Goal: Information Seeking & Learning: Compare options

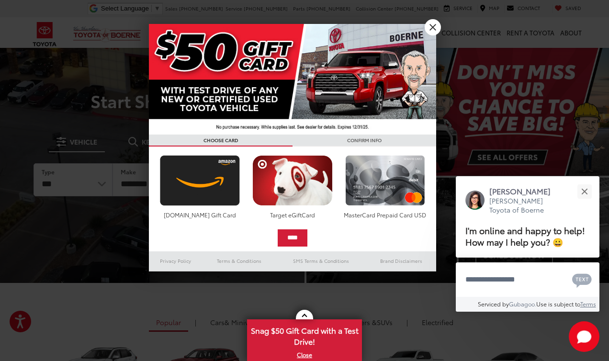
drag, startPoint x: 430, startPoint y: 28, endPoint x: 282, endPoint y: 188, distance: 217.8
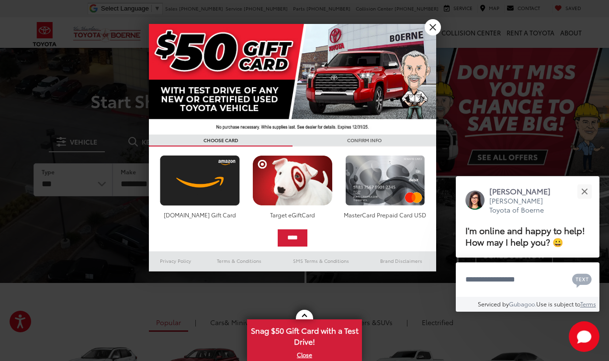
click at [430, 28] on link "X" at bounding box center [433, 27] width 16 height 16
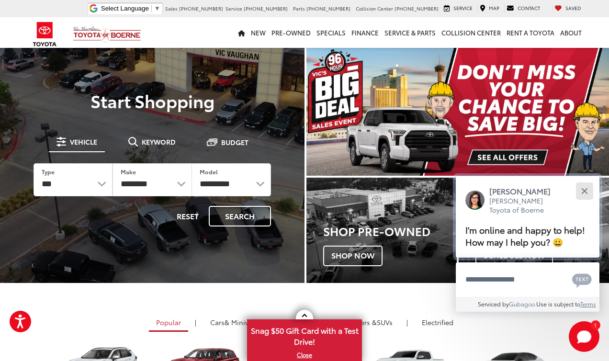
click at [584, 188] on div "Close" at bounding box center [584, 191] width 6 height 6
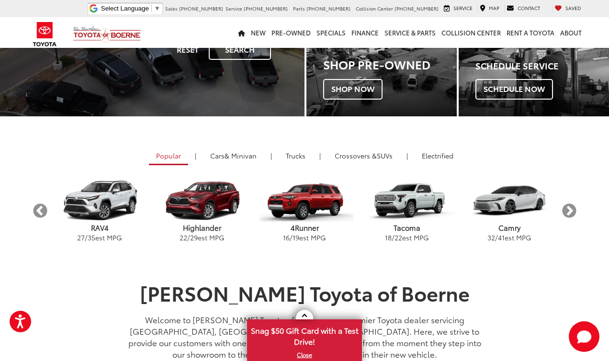
scroll to position [153, 0]
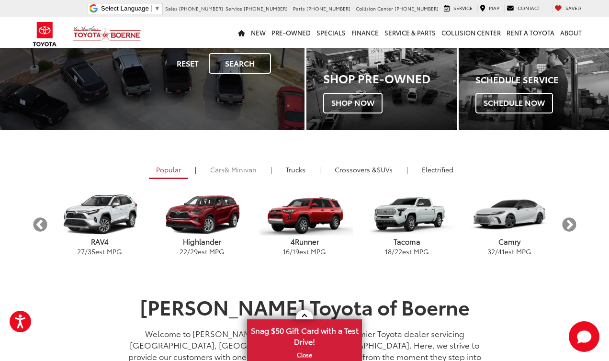
click at [233, 169] on span "& Minivan" at bounding box center [241, 170] width 32 height 10
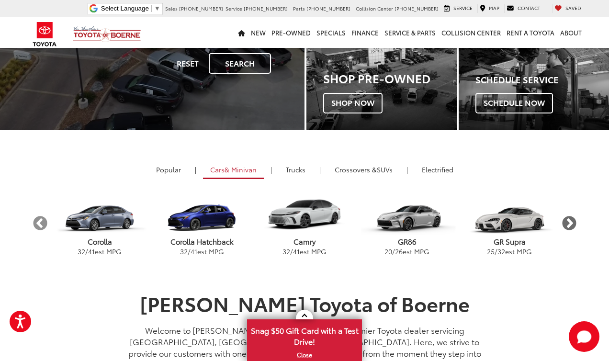
click at [567, 224] on button "Next" at bounding box center [569, 223] width 17 height 17
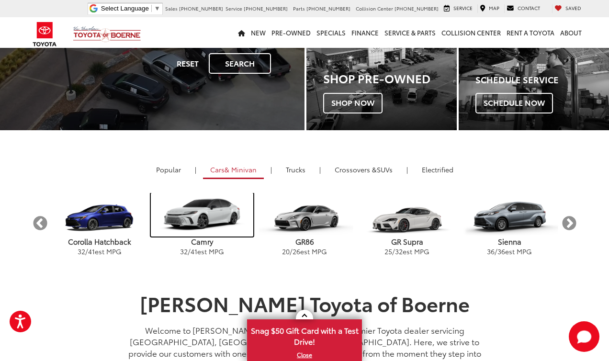
click at [208, 217] on img "carousel" at bounding box center [202, 215] width 102 height 44
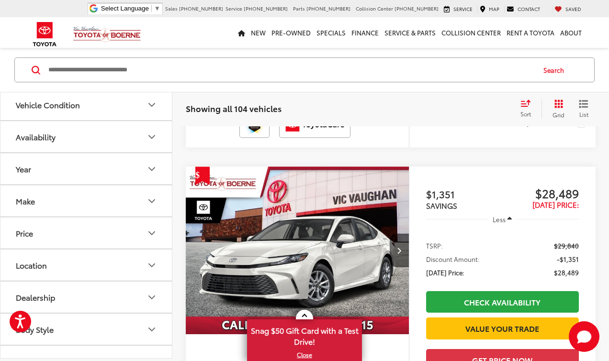
scroll to position [2781, 0]
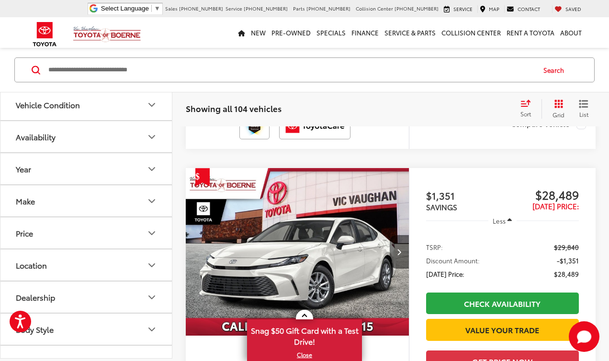
click at [397, 248] on icon "Next image" at bounding box center [399, 251] width 4 height 7
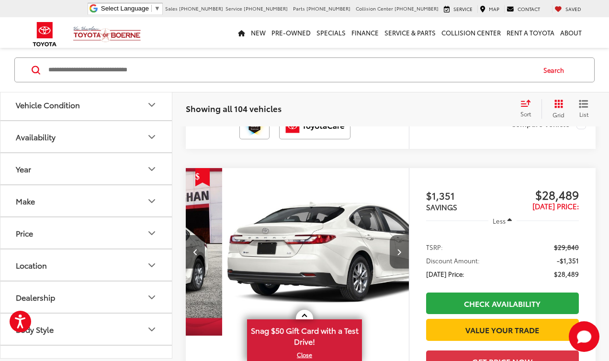
scroll to position [0, 225]
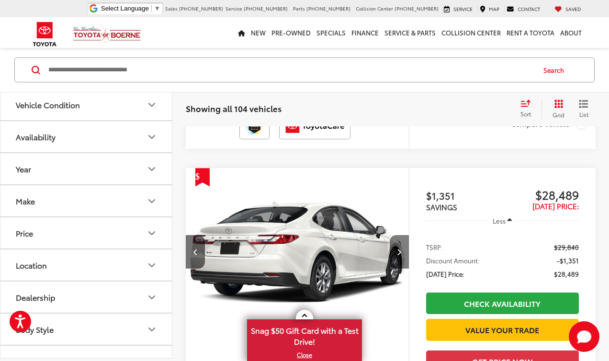
click at [397, 248] on icon "Next image" at bounding box center [399, 251] width 4 height 7
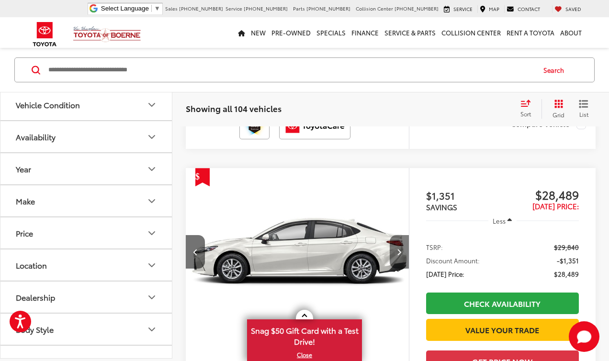
scroll to position [0, 449]
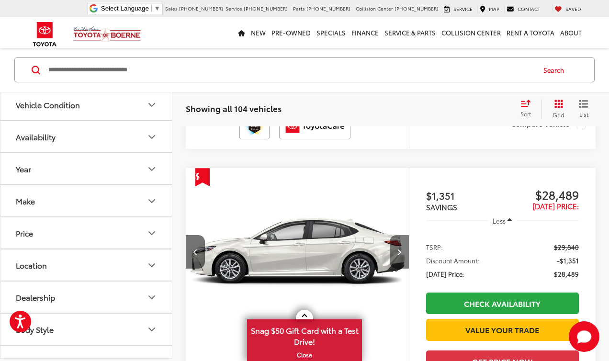
click at [397, 248] on icon "Next image" at bounding box center [399, 251] width 4 height 7
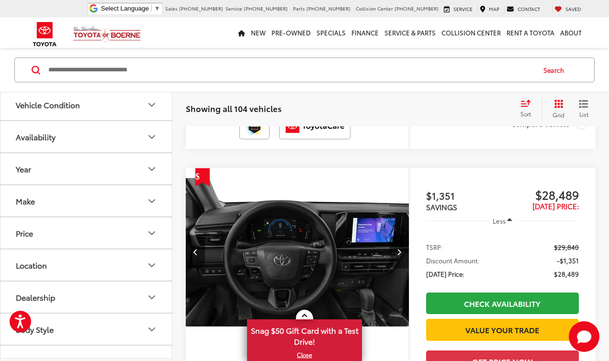
click at [398, 248] on icon "Next image" at bounding box center [399, 251] width 4 height 7
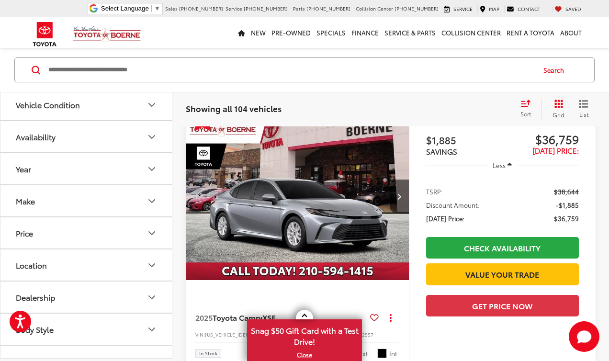
scroll to position [3171, 0]
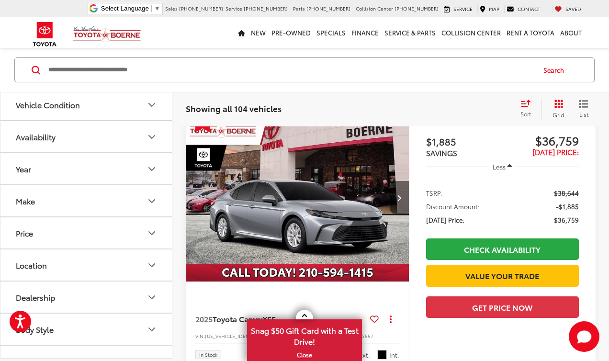
click at [393, 181] on button "Next image" at bounding box center [399, 198] width 19 height 34
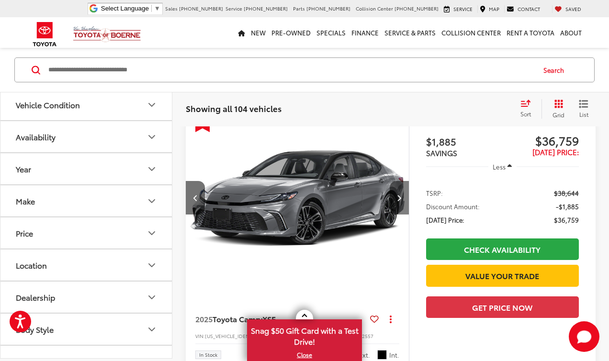
click at [395, 181] on button "Next image" at bounding box center [399, 198] width 19 height 34
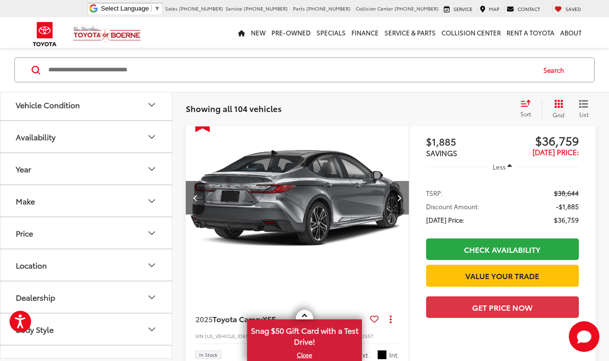
click at [395, 181] on button "Next image" at bounding box center [399, 198] width 19 height 34
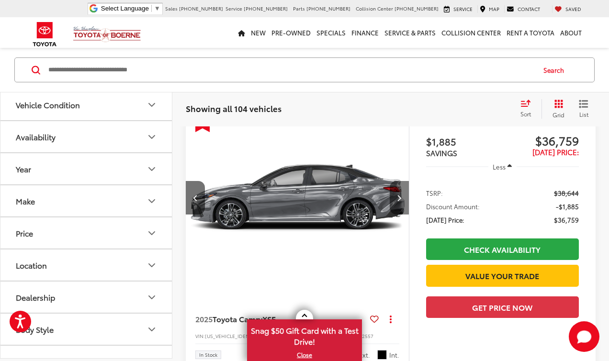
click at [395, 181] on button "Next image" at bounding box center [399, 198] width 19 height 34
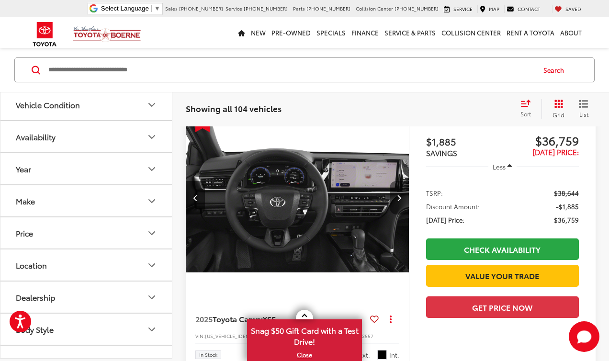
click at [397, 194] on icon "Next image" at bounding box center [399, 197] width 4 height 7
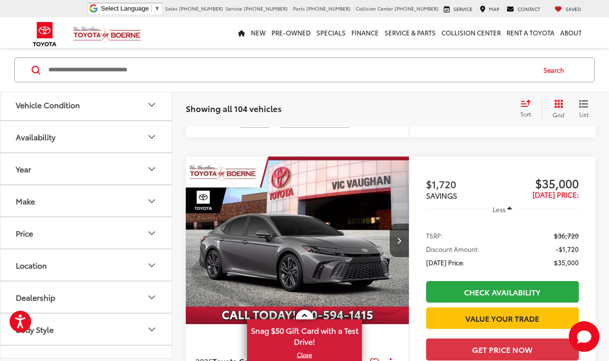
scroll to position [3497, 0]
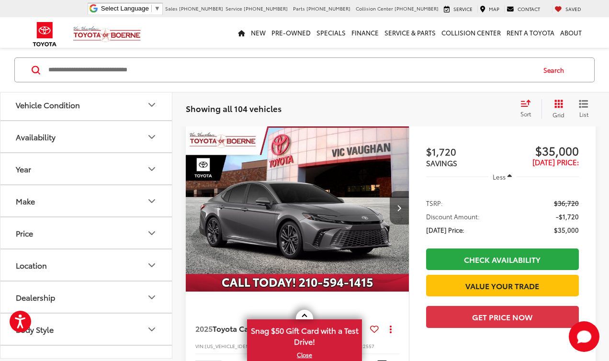
click at [400, 193] on button "Next image" at bounding box center [399, 208] width 19 height 34
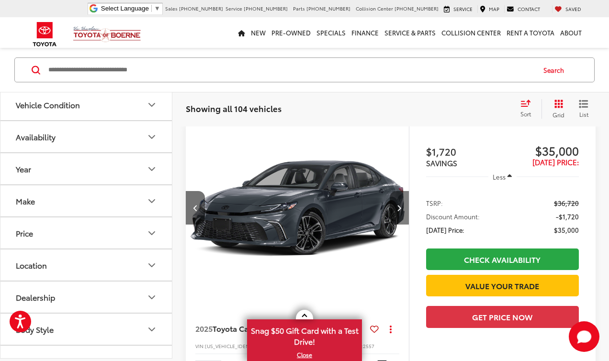
click at [400, 193] on button "Next image" at bounding box center [399, 208] width 19 height 34
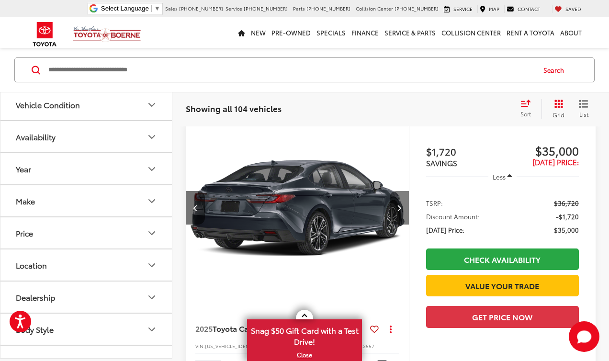
click at [400, 193] on button "Next image" at bounding box center [399, 208] width 19 height 34
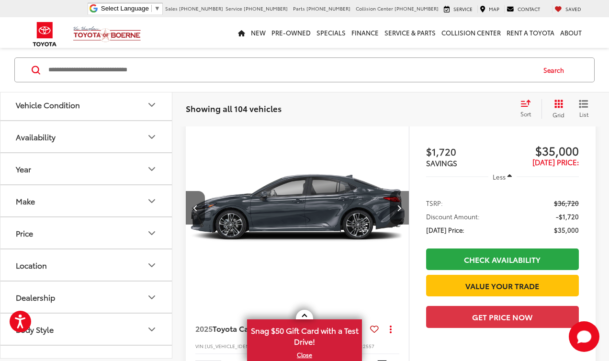
click at [400, 193] on button "Next image" at bounding box center [399, 208] width 19 height 34
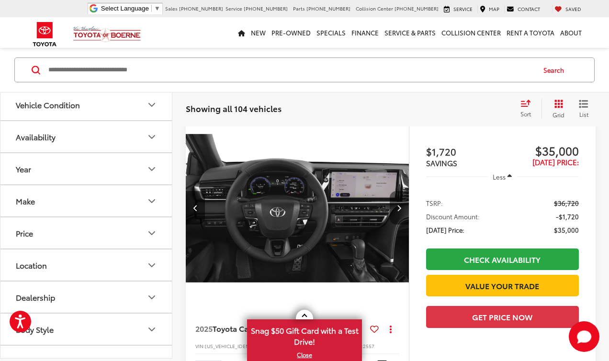
click at [401, 193] on button "Next image" at bounding box center [399, 208] width 19 height 34
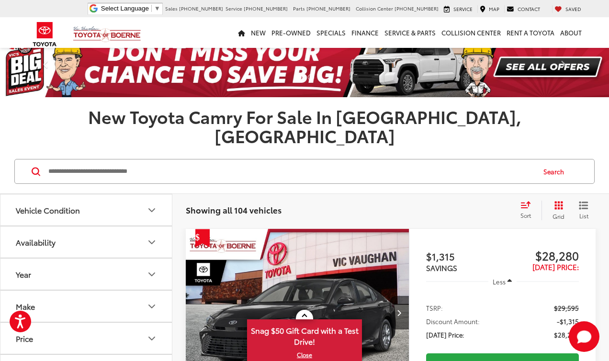
scroll to position [56, 0]
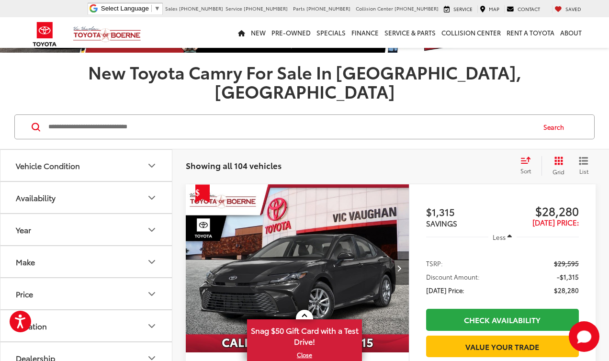
click at [400, 265] on icon "Next image" at bounding box center [399, 268] width 4 height 7
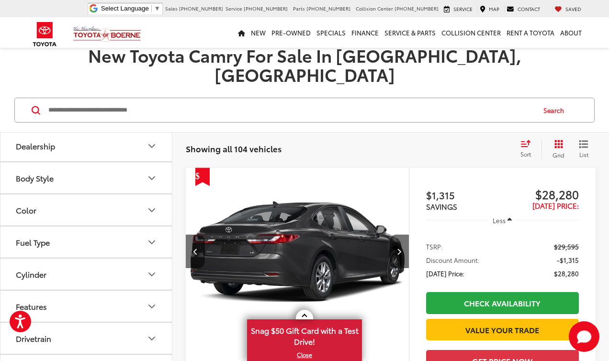
scroll to position [75, 0]
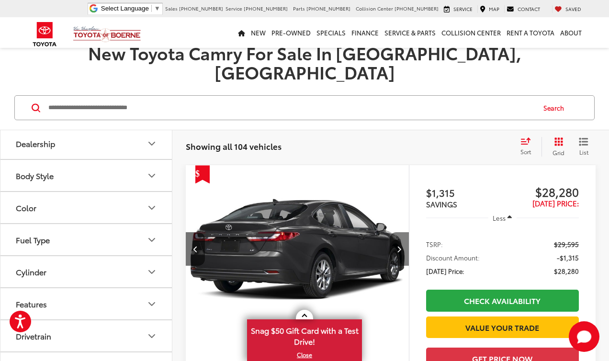
click at [397, 232] on button "Next image" at bounding box center [399, 249] width 19 height 34
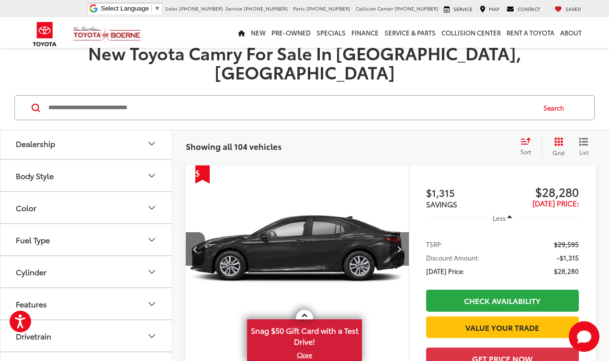
click at [397, 232] on button "Next image" at bounding box center [399, 249] width 19 height 34
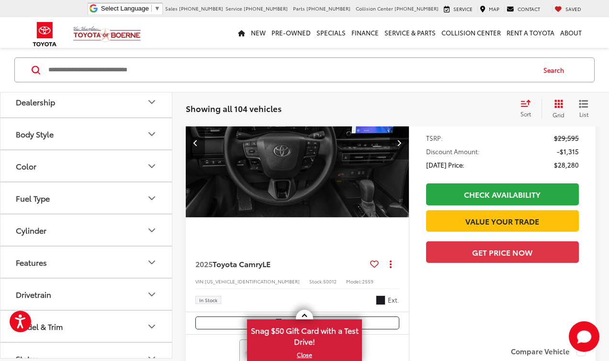
scroll to position [183, 0]
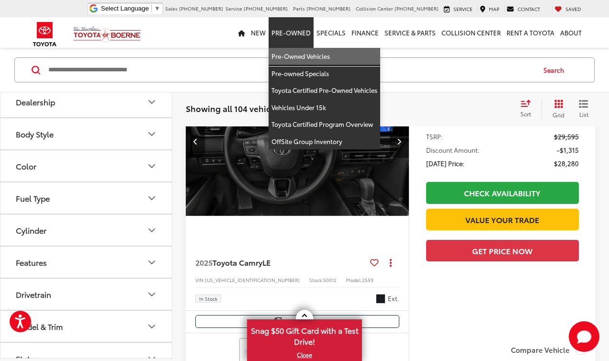
click at [302, 55] on link "Pre-Owned Vehicles" at bounding box center [325, 56] width 112 height 17
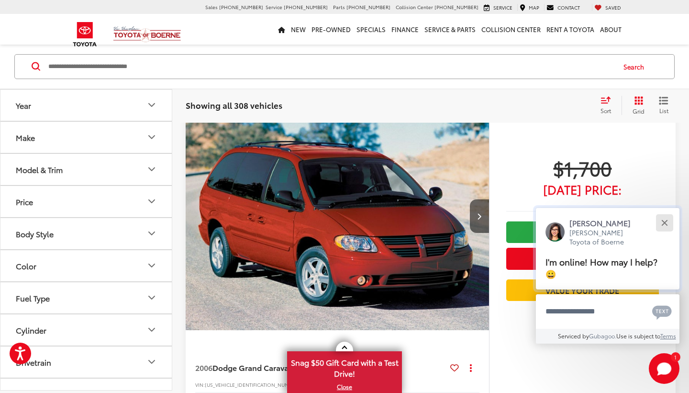
click at [608, 226] on button "Close" at bounding box center [664, 223] width 21 height 21
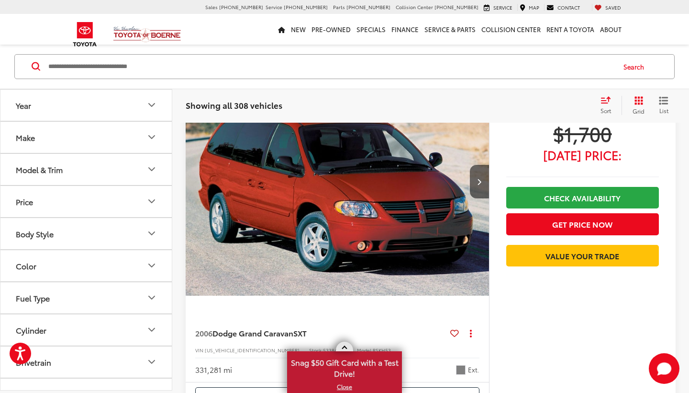
click at [345, 360] on link "X" at bounding box center [344, 386] width 113 height 11
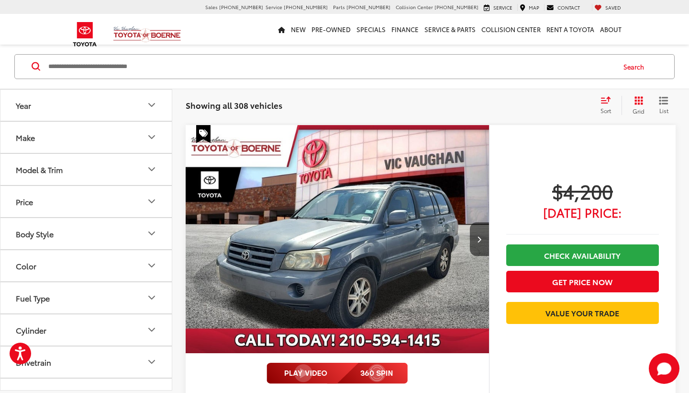
scroll to position [3766, 0]
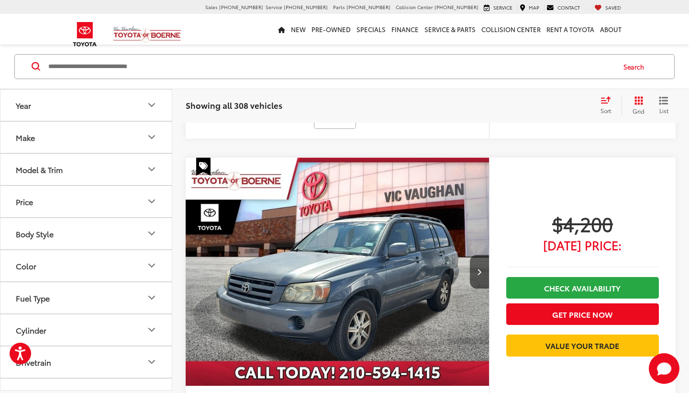
click at [608, 101] on icon "Grid View" at bounding box center [639, 100] width 9 height 9
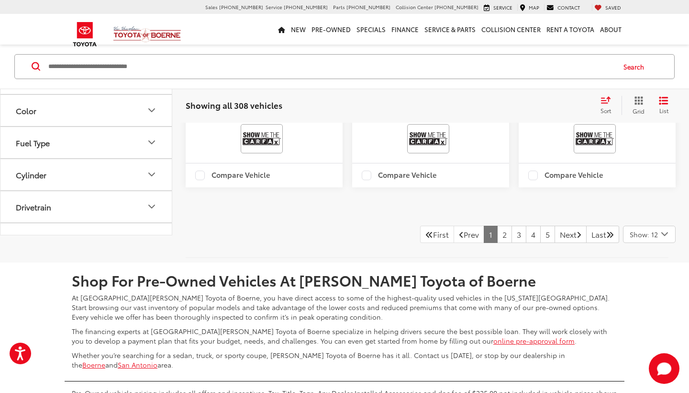
scroll to position [2038, 0]
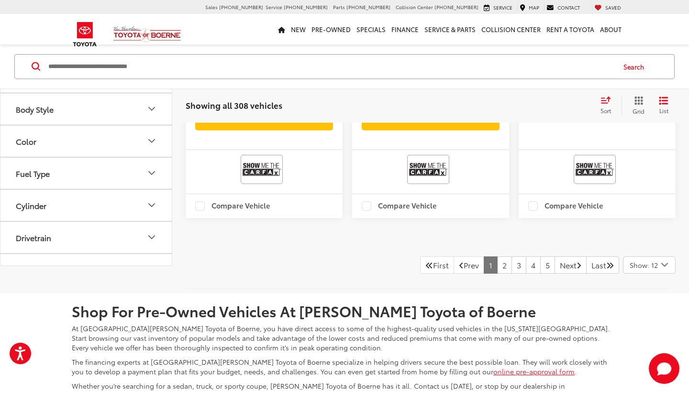
click at [497, 273] on link "2" at bounding box center [504, 264] width 15 height 17
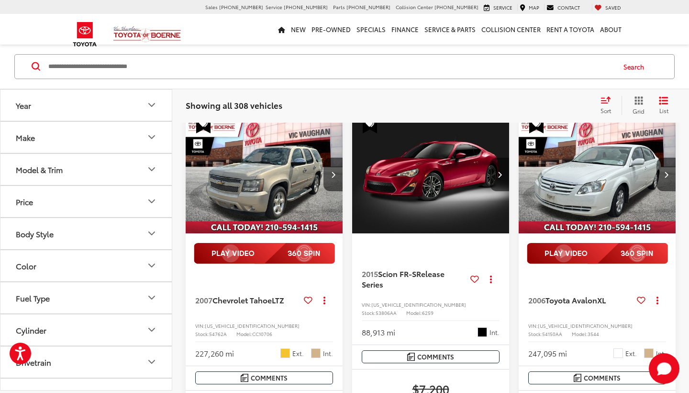
scroll to position [1636, 0]
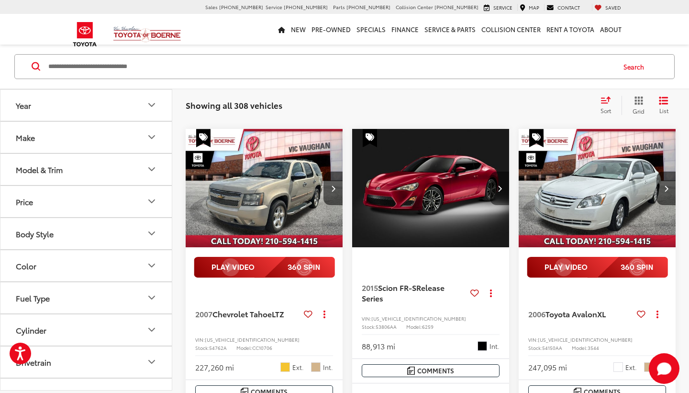
click at [503, 205] on button "Next image" at bounding box center [499, 188] width 19 height 34
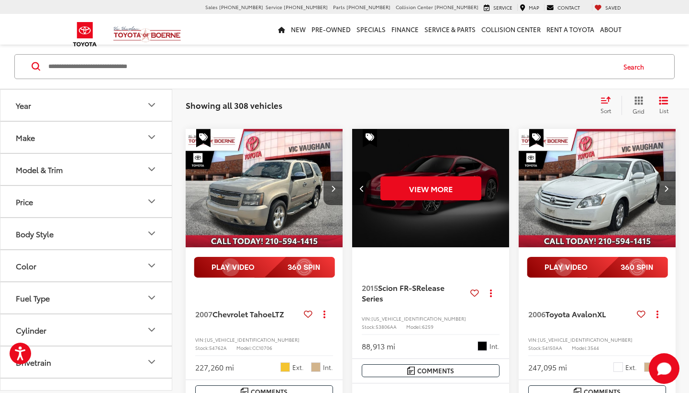
click at [502, 247] on div "View More" at bounding box center [431, 188] width 158 height 119
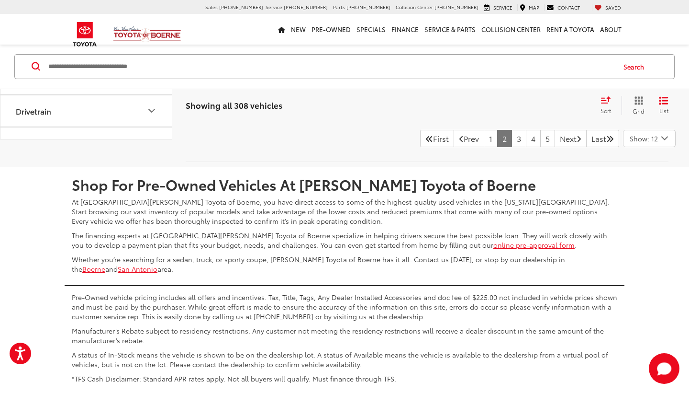
scroll to position [2161, 0]
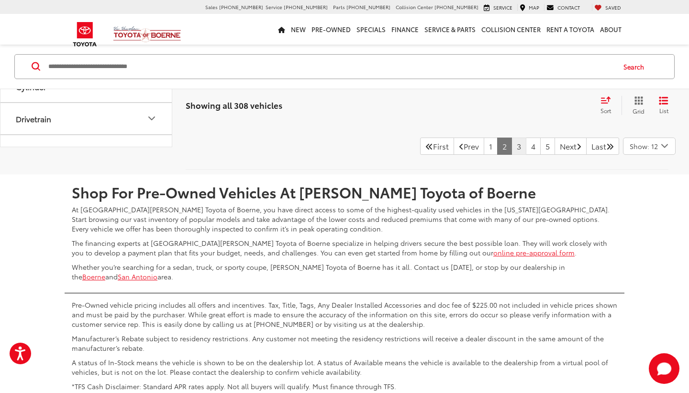
click at [512, 155] on link "3" at bounding box center [519, 145] width 15 height 17
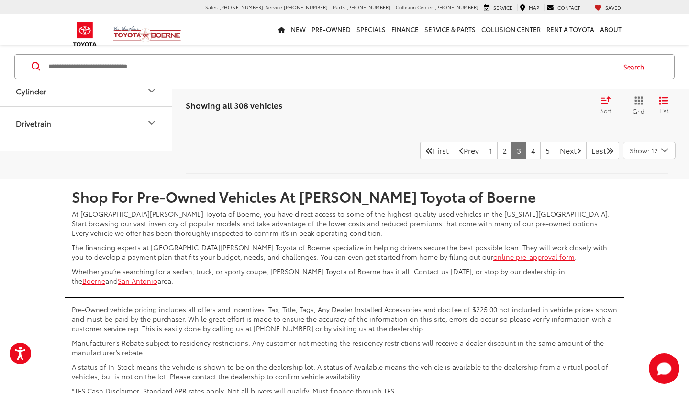
scroll to position [2153, 0]
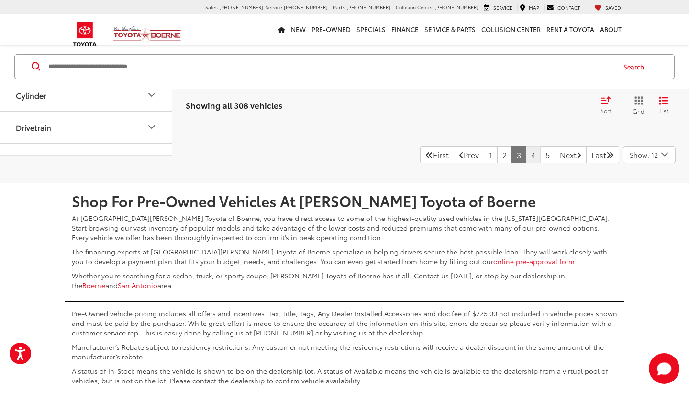
click at [526, 163] on link "4" at bounding box center [533, 154] width 15 height 17
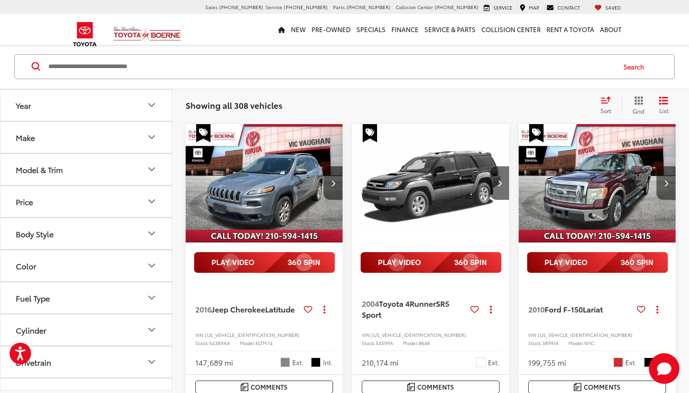
click at [608, 182] on icon "Next image" at bounding box center [666, 183] width 4 height 7
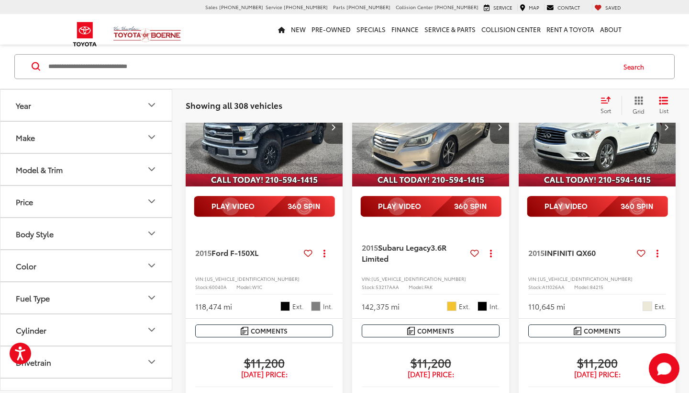
scroll to position [1184, 0]
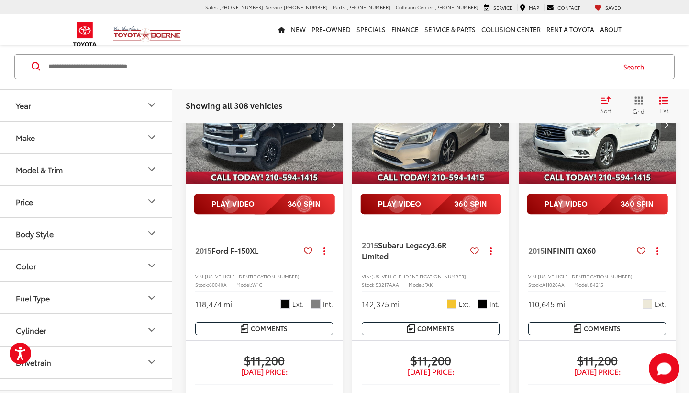
click at [333, 128] on icon "Next image" at bounding box center [333, 124] width 4 height 7
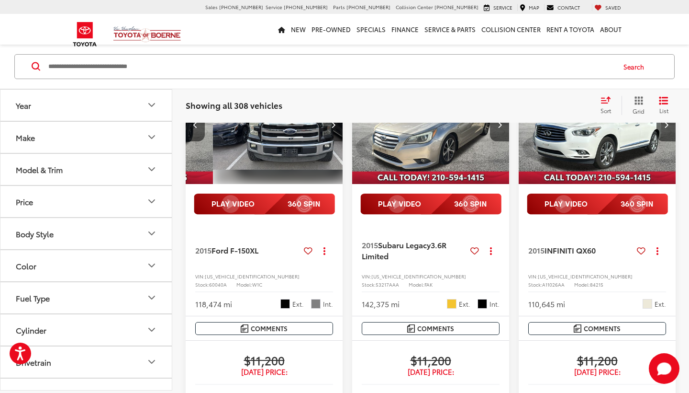
scroll to position [0, 158]
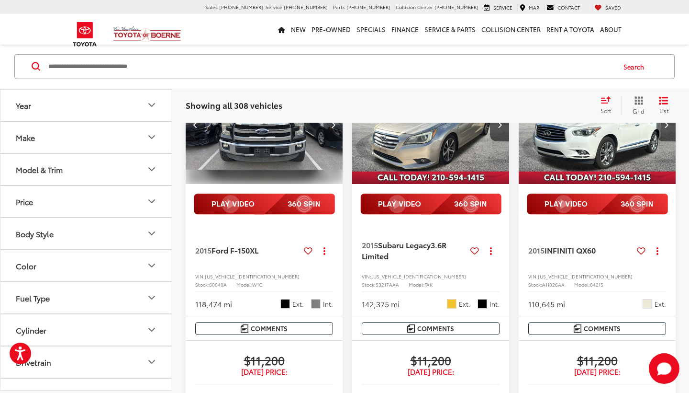
click at [331, 128] on icon "Next image" at bounding box center [333, 124] width 4 height 7
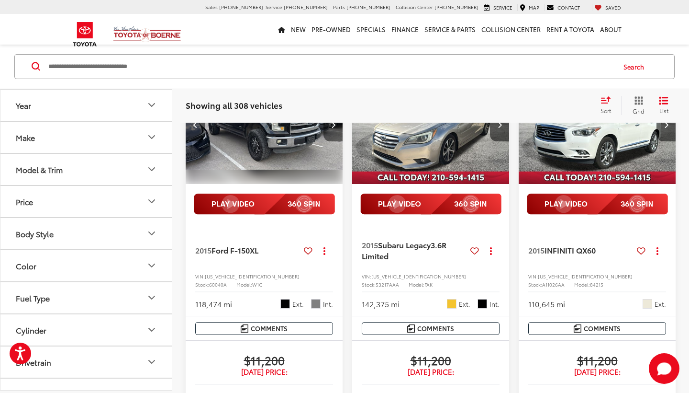
click at [331, 128] on icon "Next image" at bounding box center [333, 124] width 4 height 7
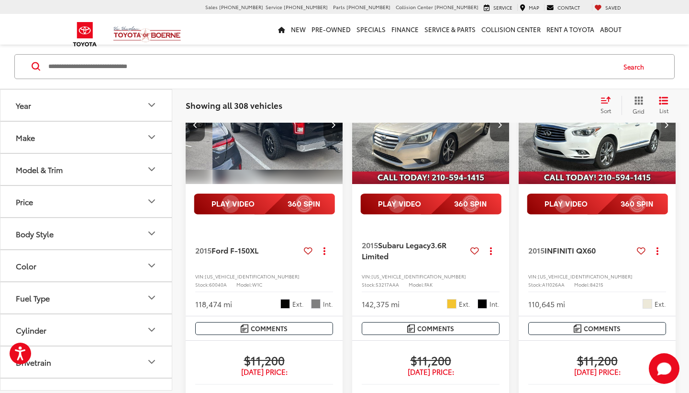
scroll to position [0, 475]
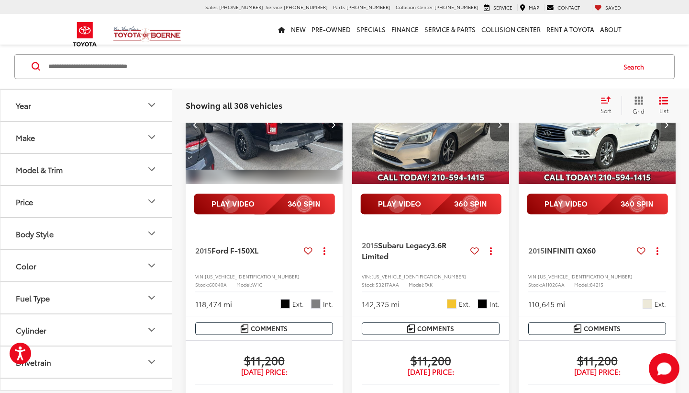
click at [331, 128] on icon "Next image" at bounding box center [333, 124] width 4 height 7
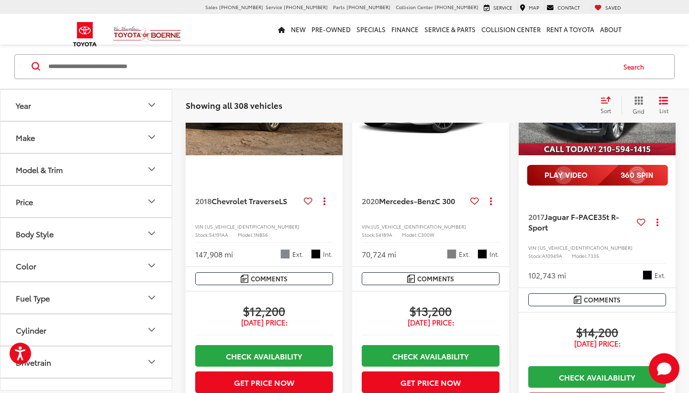
scroll to position [1727, 0]
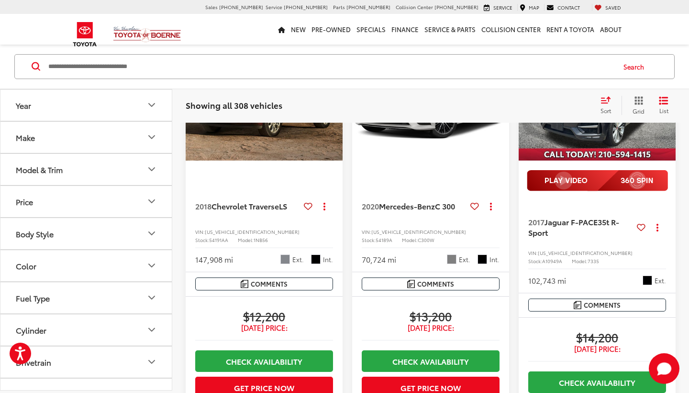
click at [501, 105] on icon "Next image" at bounding box center [500, 101] width 4 height 7
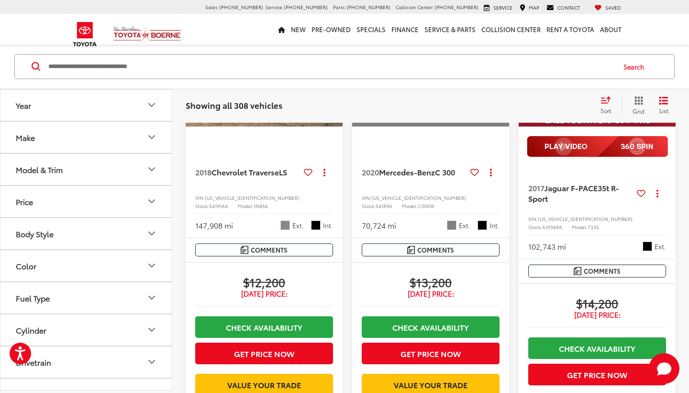
scroll to position [1750, 0]
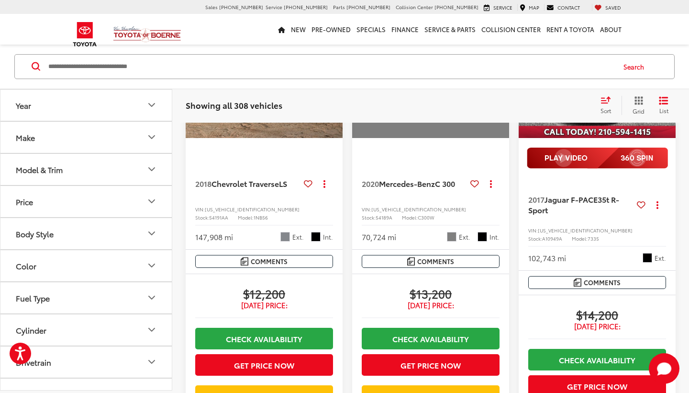
click at [608, 82] on icon "Next image" at bounding box center [666, 79] width 4 height 7
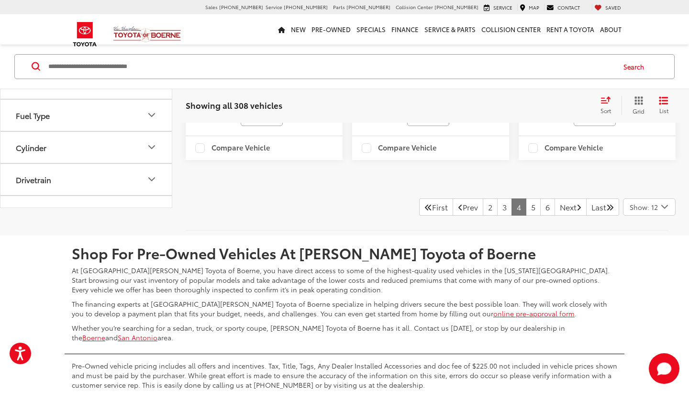
scroll to position [2098, 0]
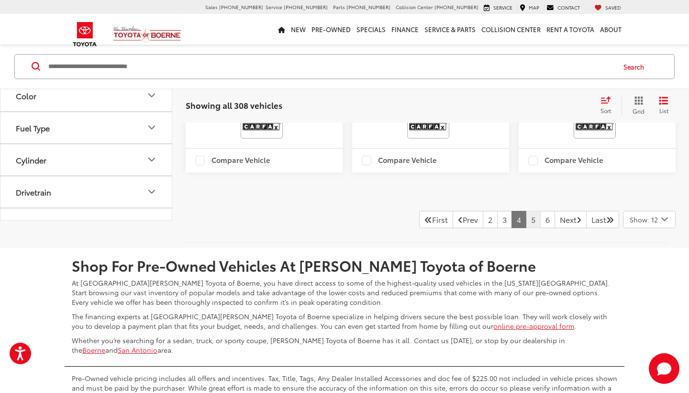
click at [526, 228] on link "5" at bounding box center [533, 219] width 15 height 17
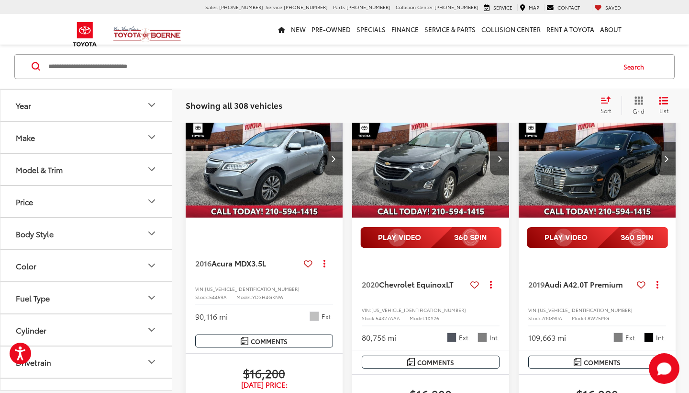
scroll to position [638, 0]
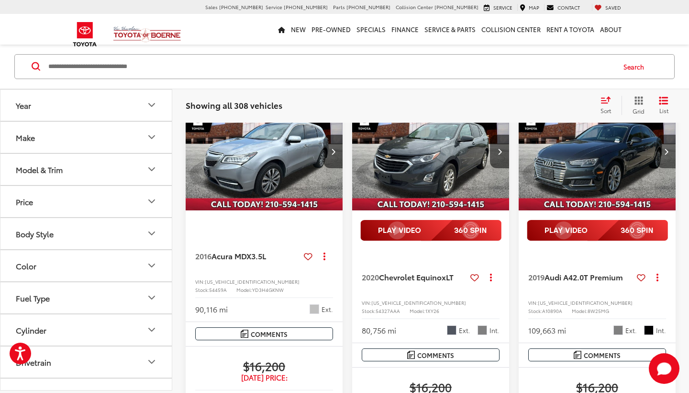
click at [608, 155] on icon "Next image" at bounding box center [666, 151] width 4 height 7
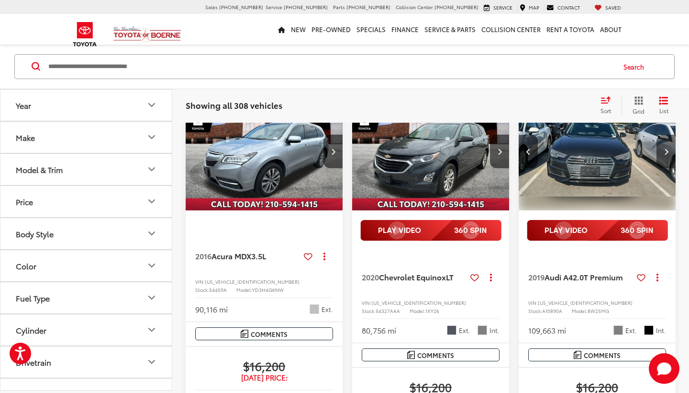
click at [608, 155] on icon "Next image" at bounding box center [666, 151] width 4 height 7
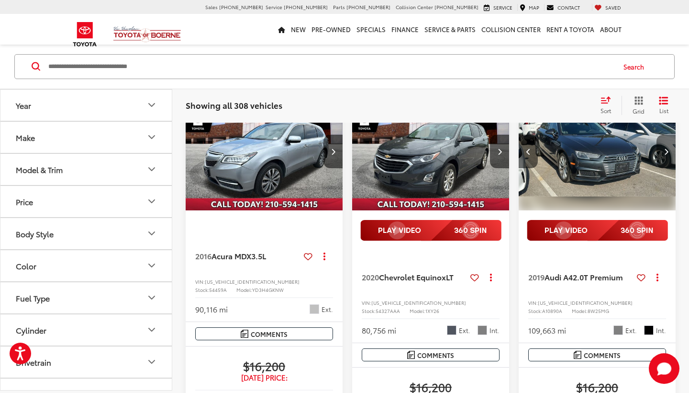
click at [608, 155] on icon "Next image" at bounding box center [666, 151] width 4 height 7
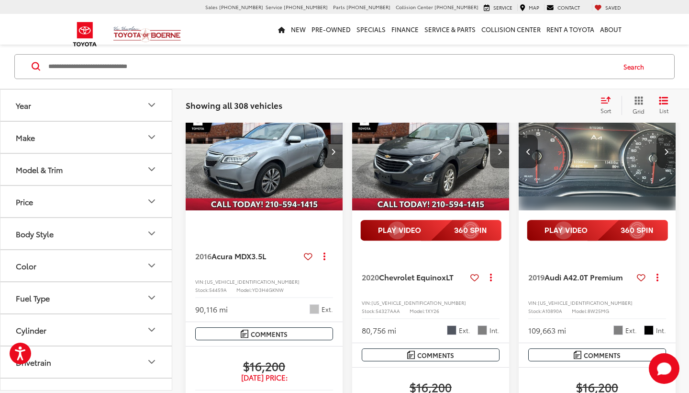
click at [608, 155] on icon "Next image" at bounding box center [666, 151] width 4 height 7
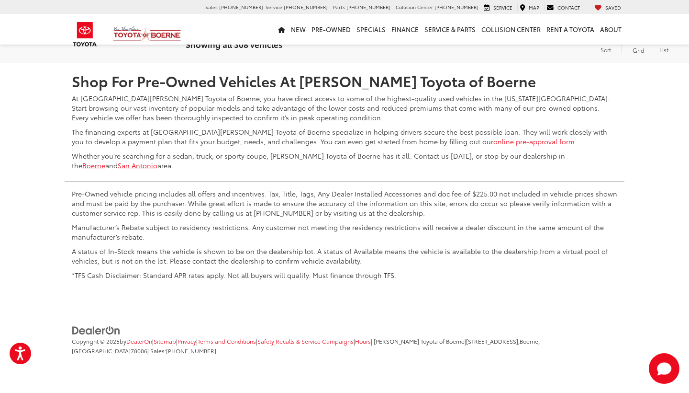
scroll to position [2283, 0]
click at [526, 44] on link "6" at bounding box center [533, 34] width 15 height 17
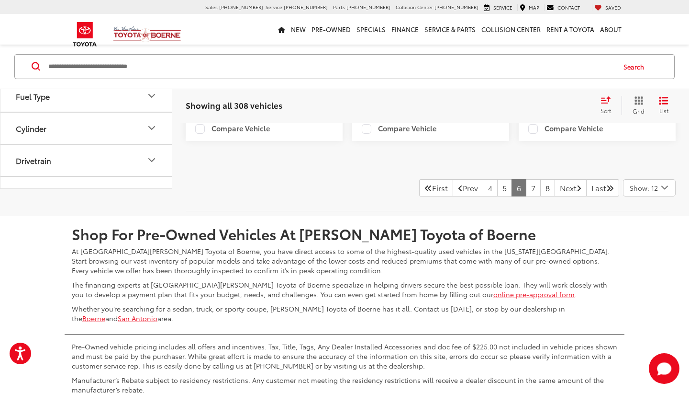
scroll to position [2163, 0]
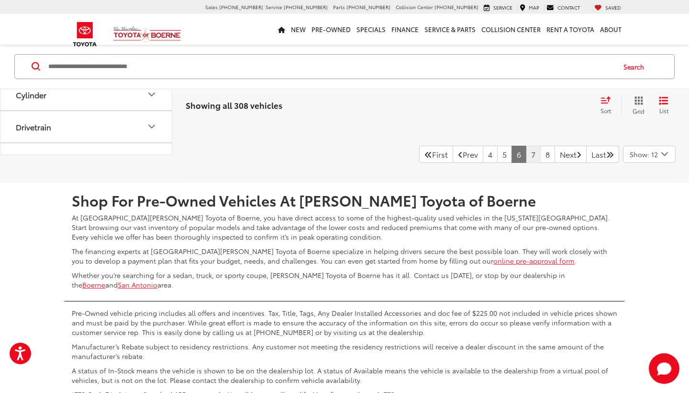
click at [526, 163] on link "7" at bounding box center [533, 154] width 15 height 17
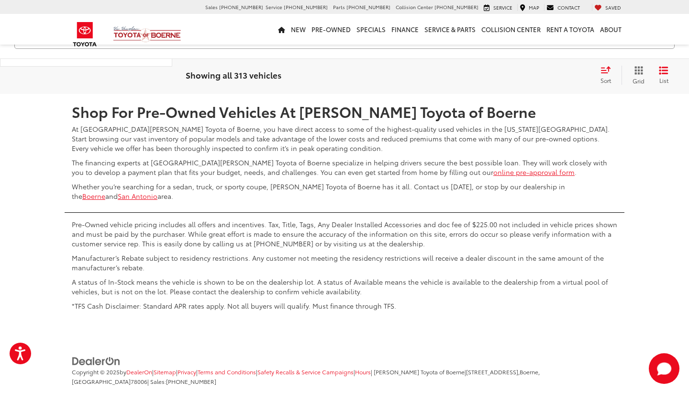
scroll to position [2237, 0]
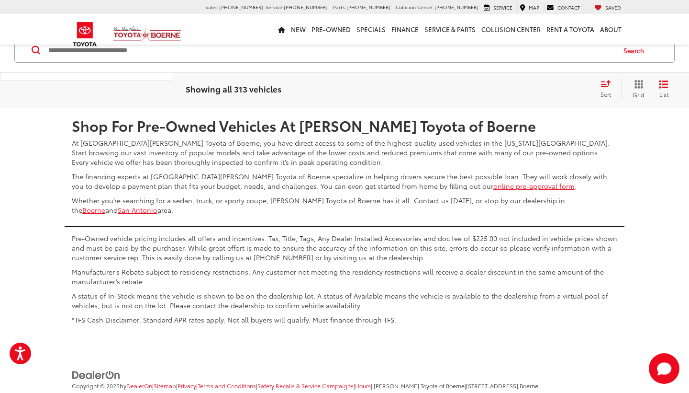
click at [526, 88] on link "8" at bounding box center [533, 79] width 15 height 17
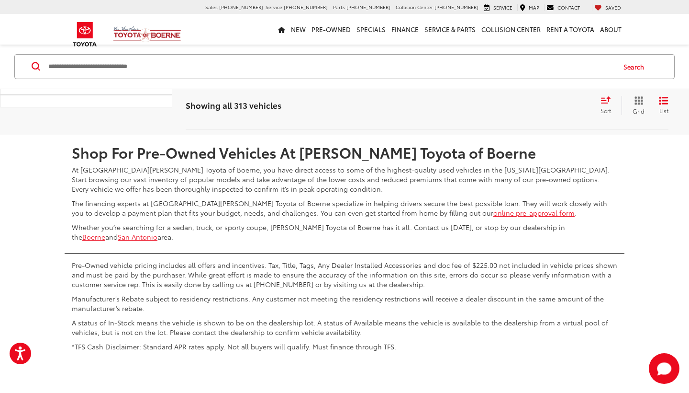
scroll to position [2214, 0]
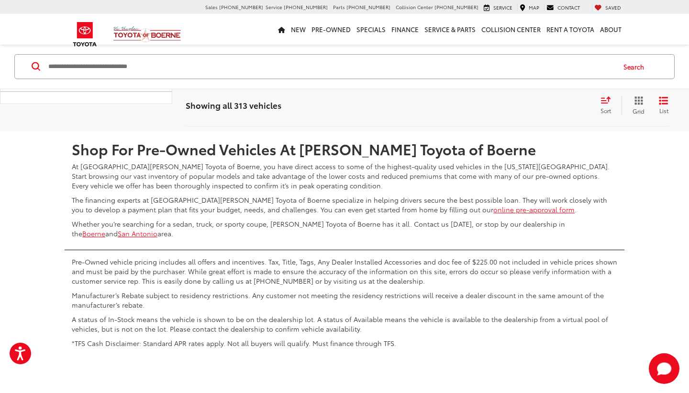
click at [523, 112] on link "9" at bounding box center [530, 102] width 15 height 17
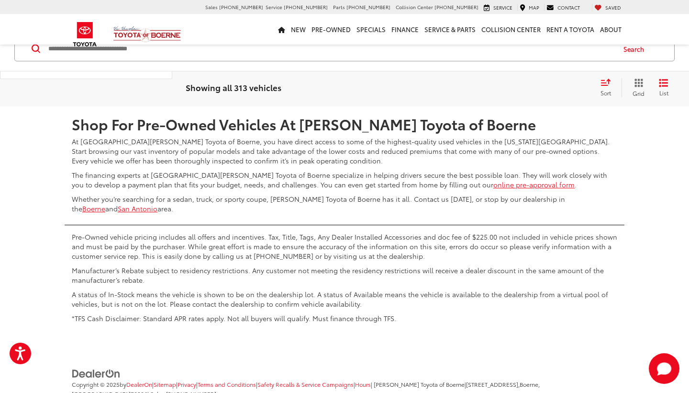
scroll to position [2234, 0]
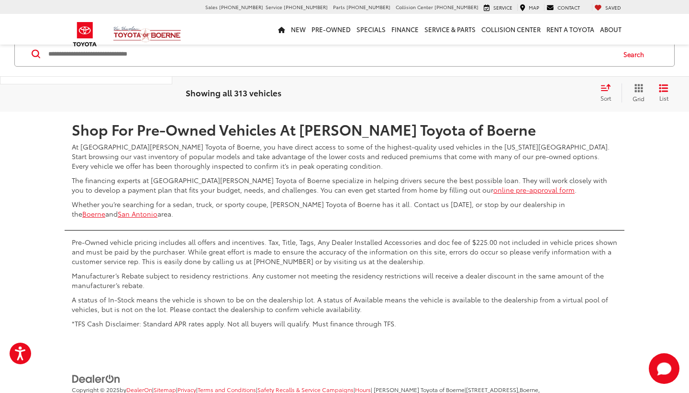
click at [520, 92] on link "10" at bounding box center [529, 83] width 18 height 17
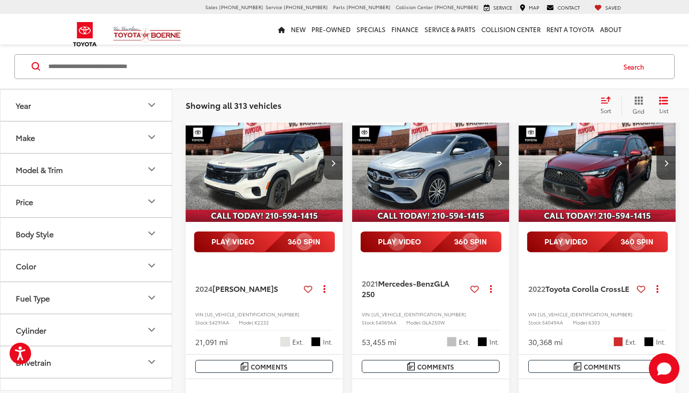
scroll to position [622, 0]
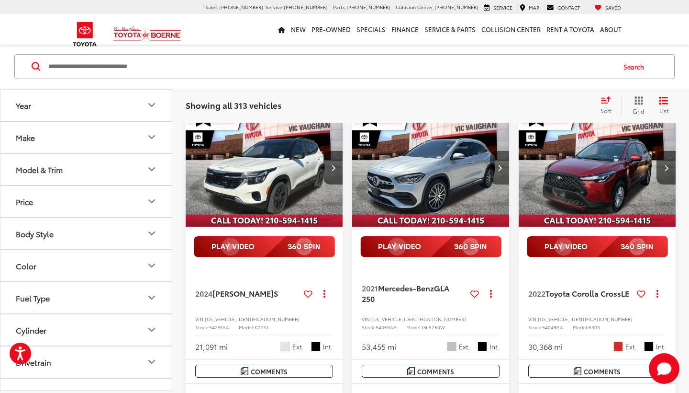
click at [499, 171] on icon "Next image" at bounding box center [500, 167] width 4 height 7
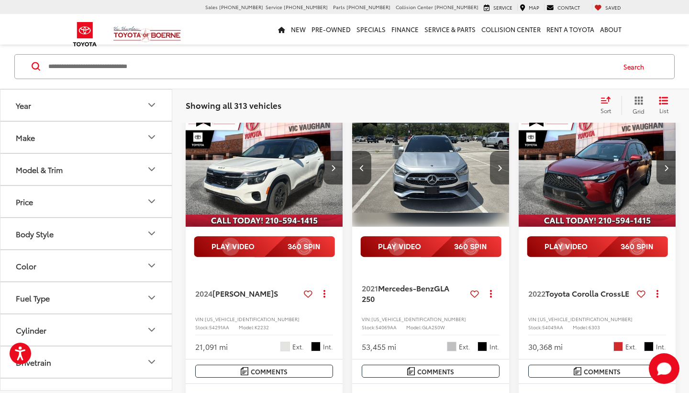
click at [499, 171] on icon "Next image" at bounding box center [500, 167] width 4 height 7
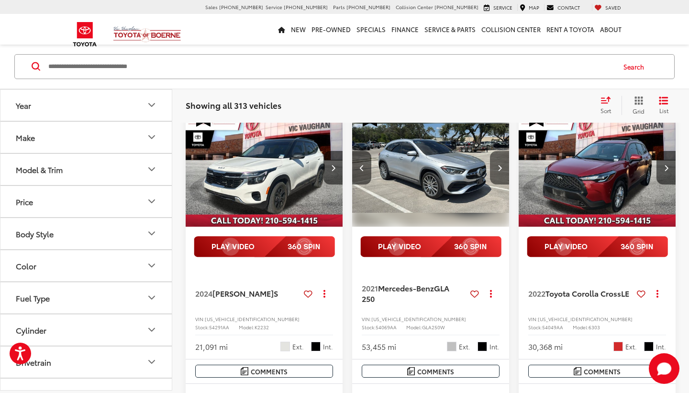
click at [499, 171] on icon "Next image" at bounding box center [500, 167] width 4 height 7
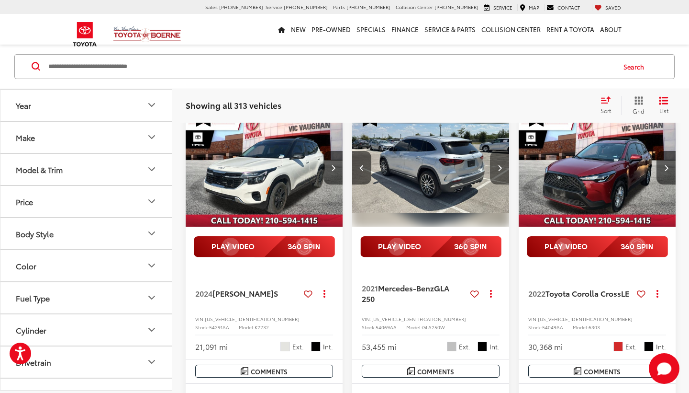
click at [499, 171] on icon "Next image" at bounding box center [500, 167] width 4 height 7
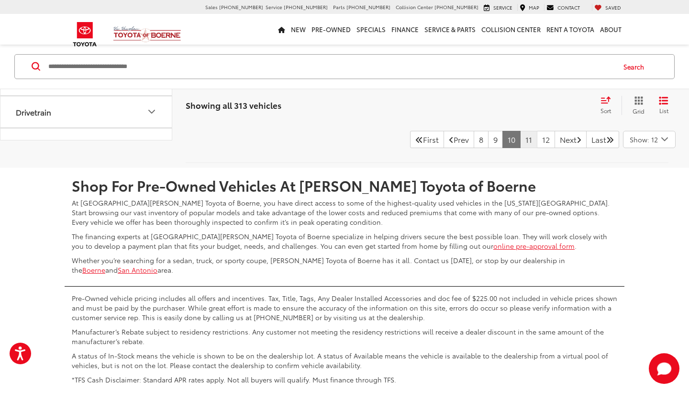
scroll to position [2165, 0]
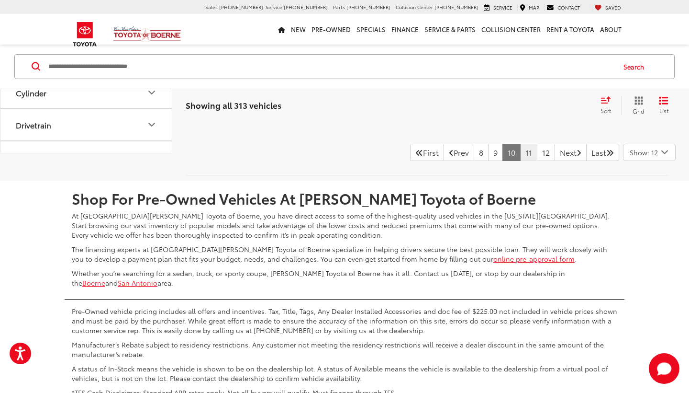
click at [520, 161] on link "11" at bounding box center [528, 152] width 17 height 17
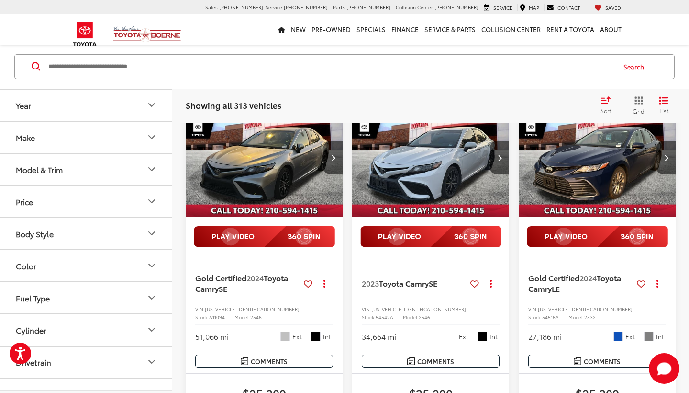
scroll to position [637, 0]
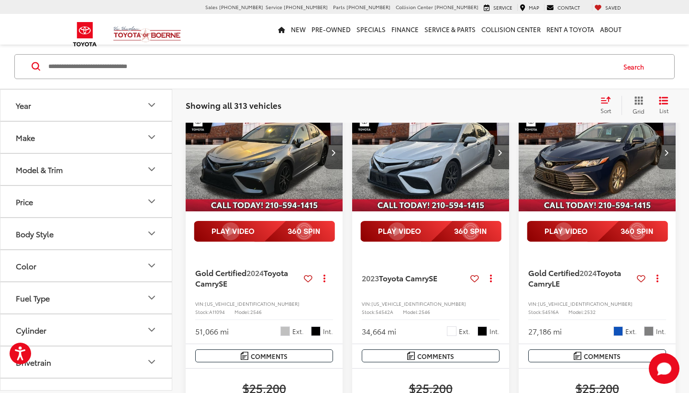
click at [500, 169] on button "Next image" at bounding box center [499, 152] width 19 height 34
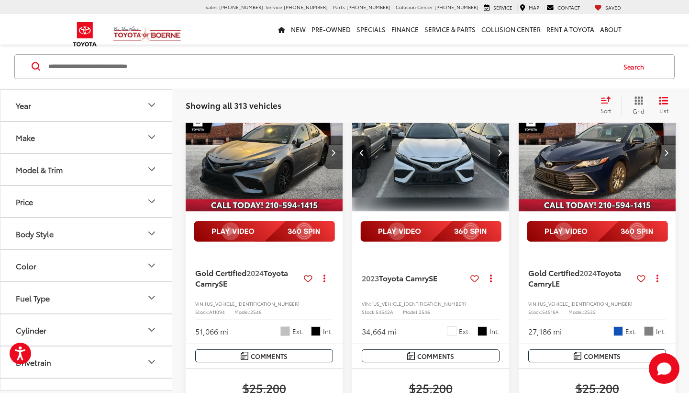
click at [500, 169] on button "Next image" at bounding box center [499, 152] width 19 height 34
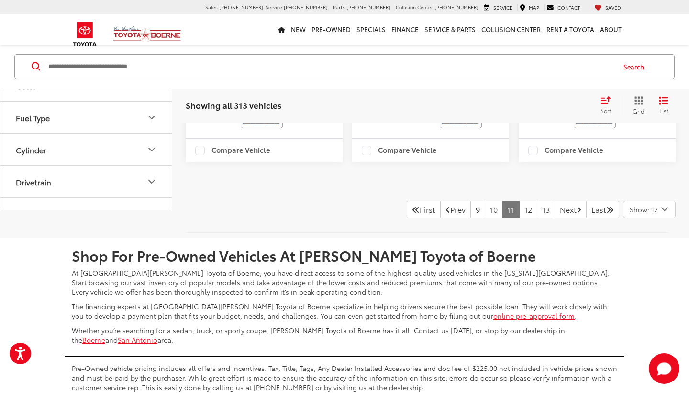
scroll to position [2111, 0]
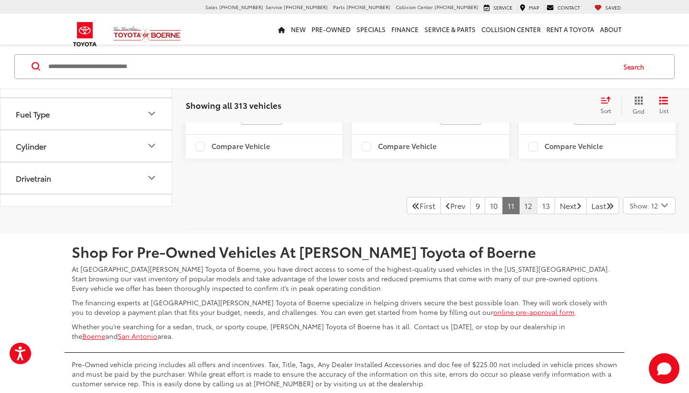
click at [519, 214] on link "12" at bounding box center [528, 205] width 18 height 17
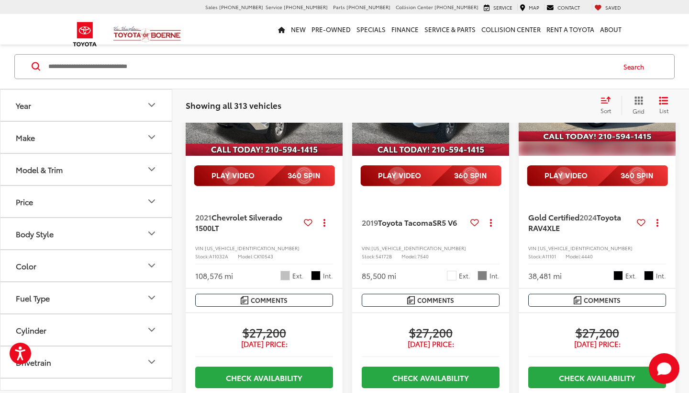
scroll to position [1699, 0]
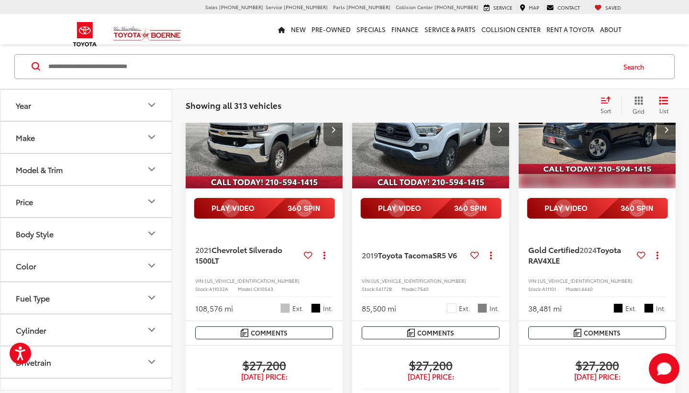
click at [332, 133] on icon "Next image" at bounding box center [333, 129] width 4 height 7
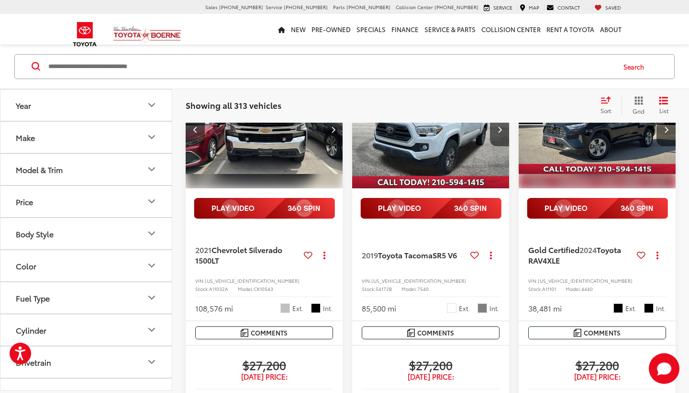
click at [332, 133] on icon "Next image" at bounding box center [333, 129] width 4 height 7
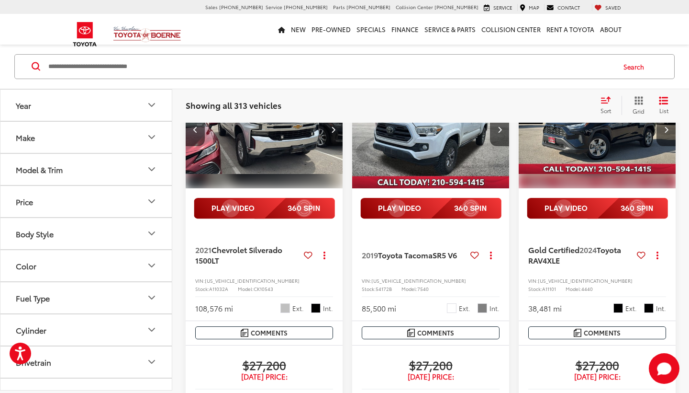
click at [332, 133] on icon "Next image" at bounding box center [333, 129] width 4 height 7
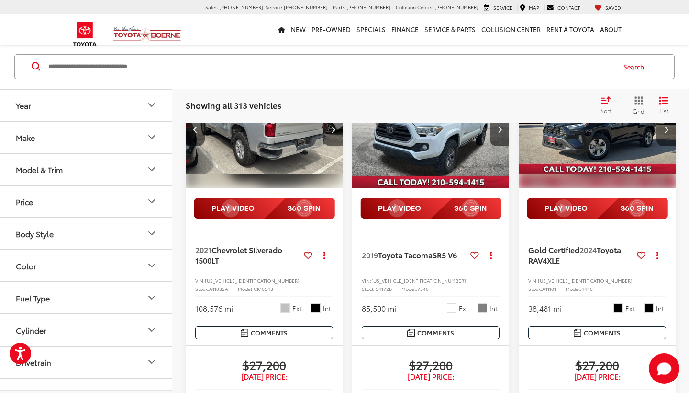
click at [332, 133] on icon "Next image" at bounding box center [333, 129] width 4 height 7
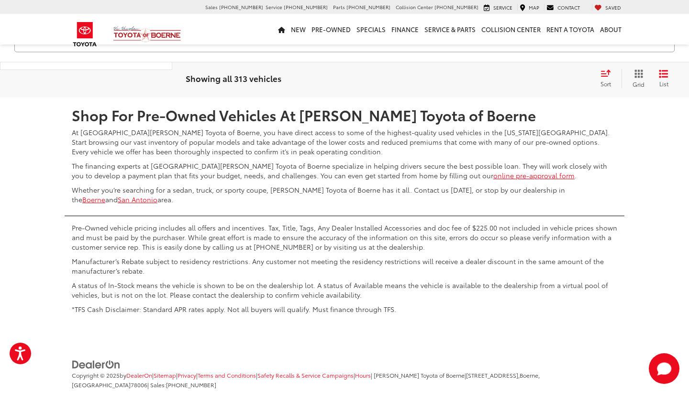
scroll to position [2246, 0]
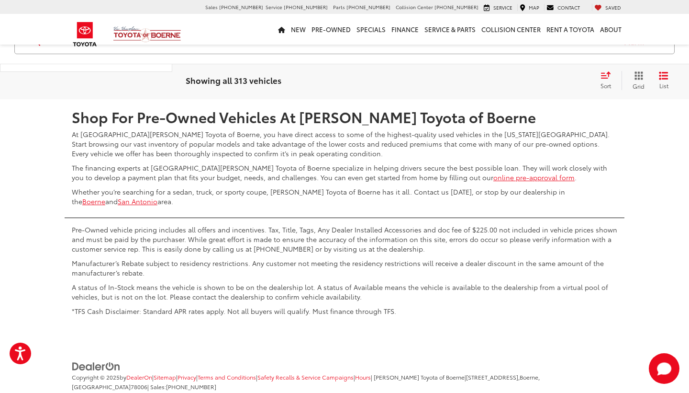
click at [519, 79] on link "13" at bounding box center [528, 70] width 18 height 17
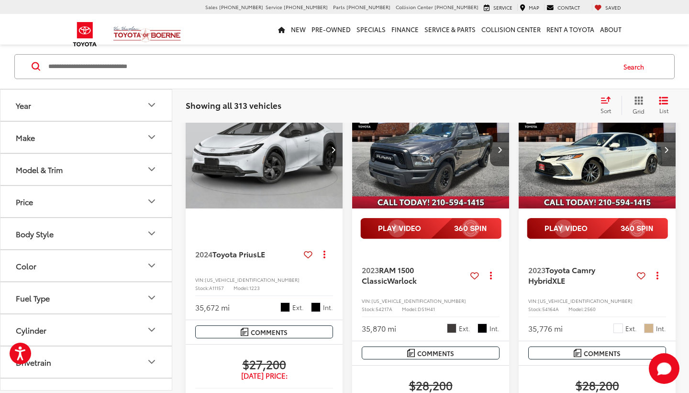
scroll to position [636, 0]
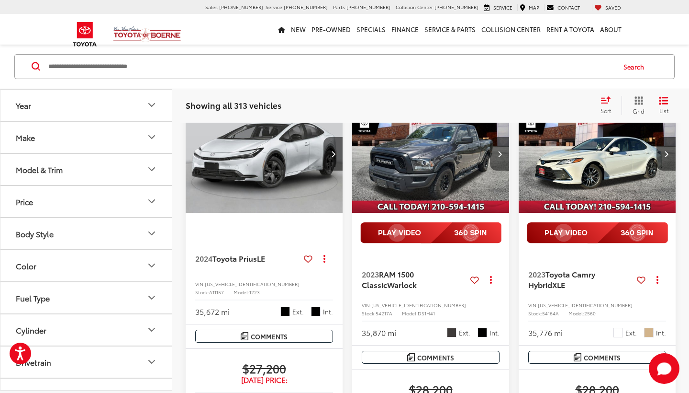
click at [498, 157] on icon "Next image" at bounding box center [500, 153] width 4 height 7
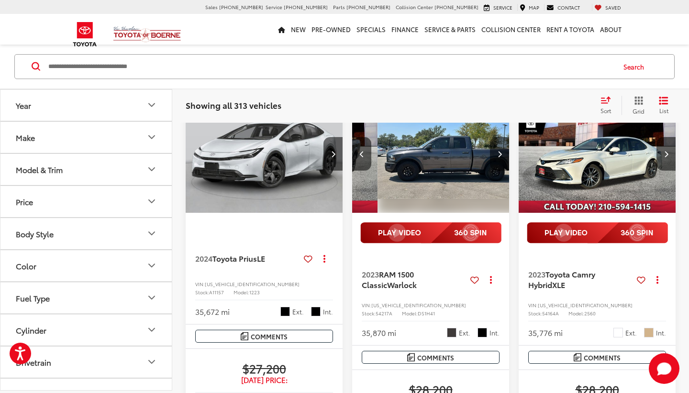
scroll to position [0, 158]
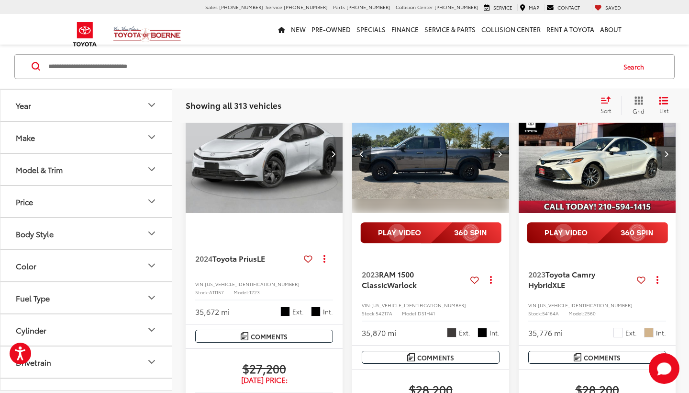
click at [498, 157] on icon "Next image" at bounding box center [500, 153] width 4 height 7
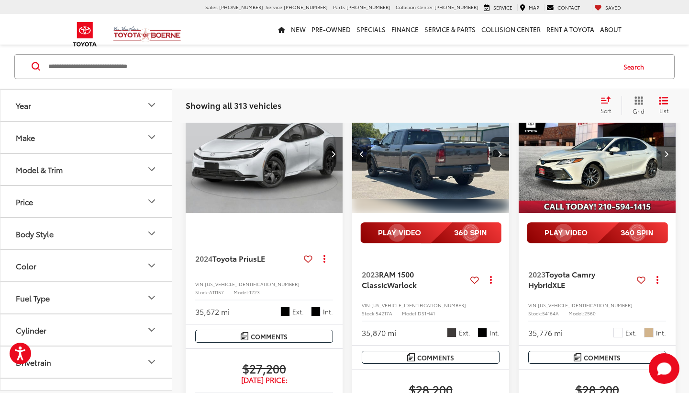
click at [498, 157] on icon "Next image" at bounding box center [500, 153] width 4 height 7
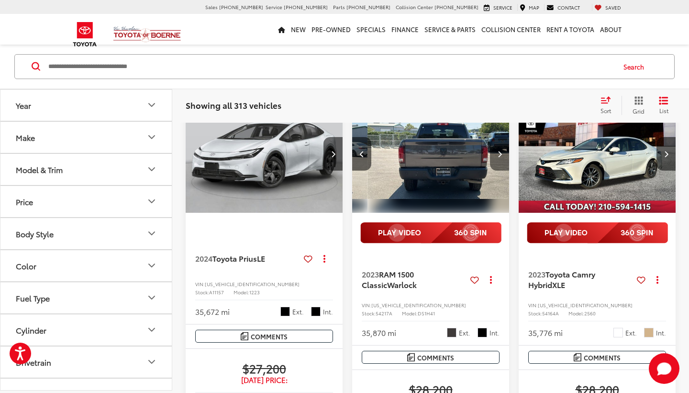
scroll to position [0, 475]
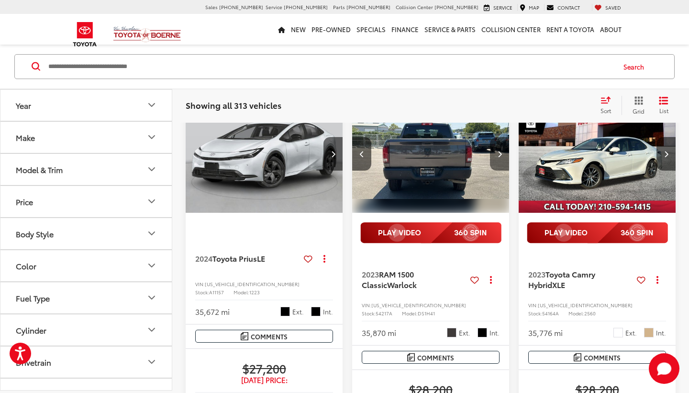
click at [498, 157] on icon "Next image" at bounding box center [500, 153] width 4 height 7
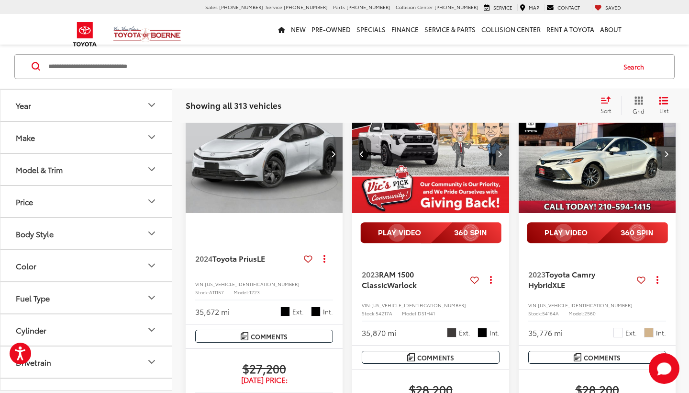
click at [495, 170] on button "Next image" at bounding box center [499, 154] width 19 height 34
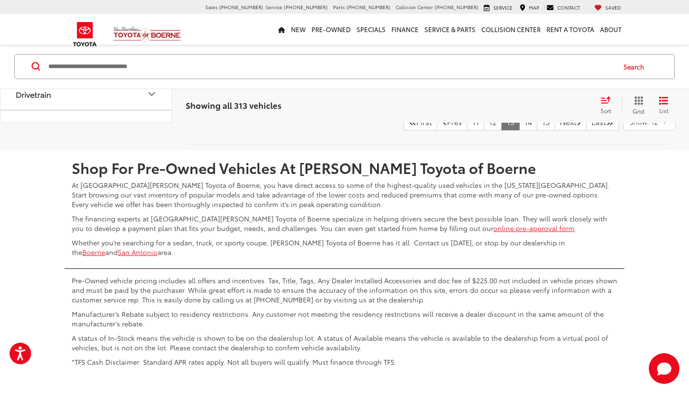
scroll to position [2190, 0]
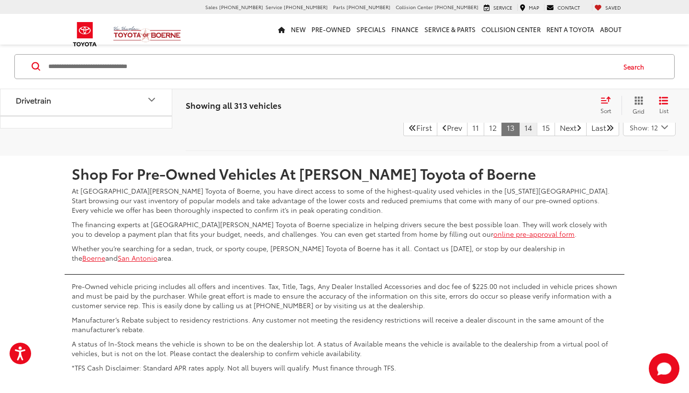
click at [519, 136] on link "14" at bounding box center [528, 127] width 18 height 17
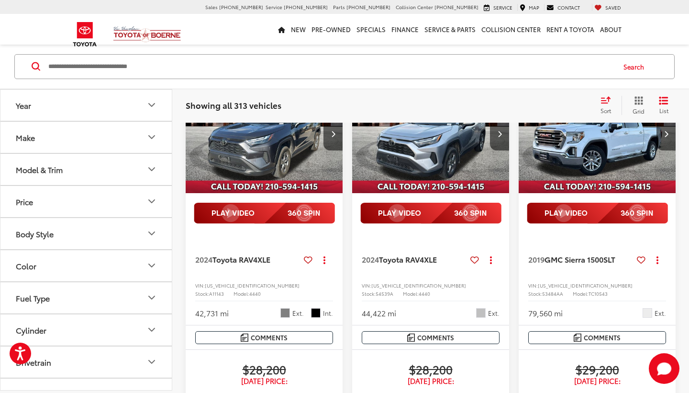
scroll to position [1174, 0]
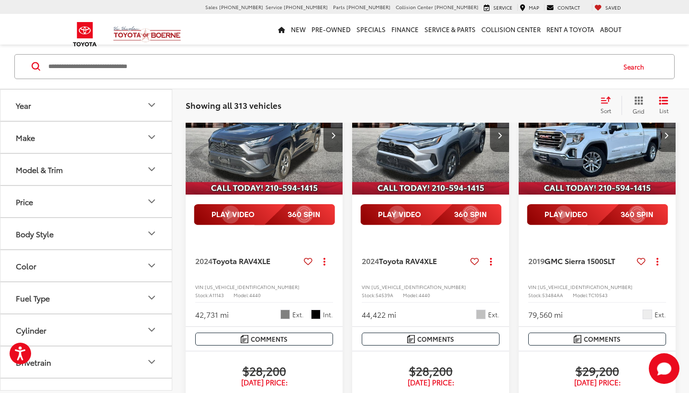
click at [608, 152] on button "Next image" at bounding box center [666, 135] width 19 height 34
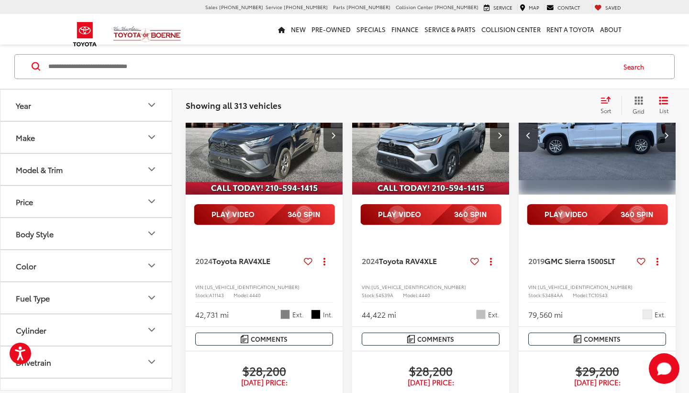
click at [608, 152] on button "Next image" at bounding box center [666, 135] width 19 height 34
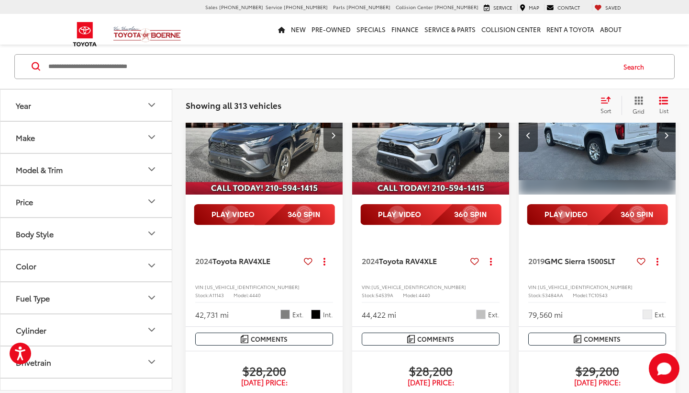
click at [608, 152] on button "Next image" at bounding box center [666, 135] width 19 height 34
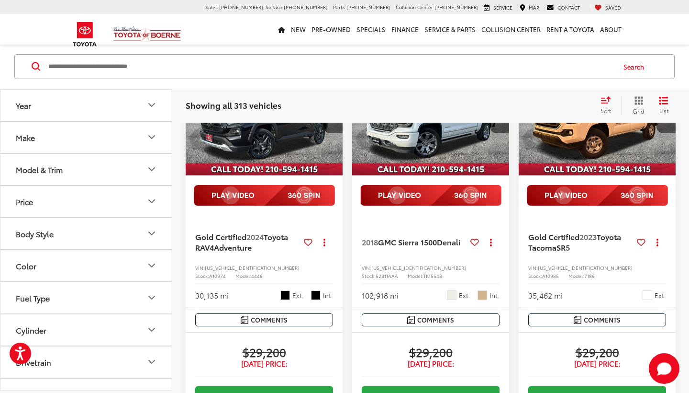
scroll to position [1709, 0]
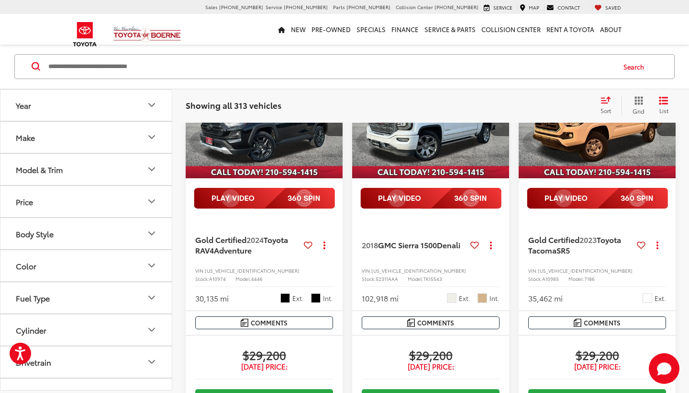
click at [495, 136] on button "Next image" at bounding box center [499, 119] width 19 height 34
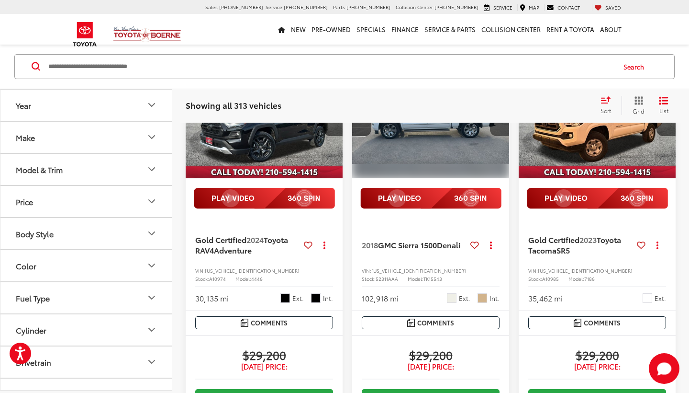
click at [497, 136] on button "Next image" at bounding box center [499, 119] width 19 height 34
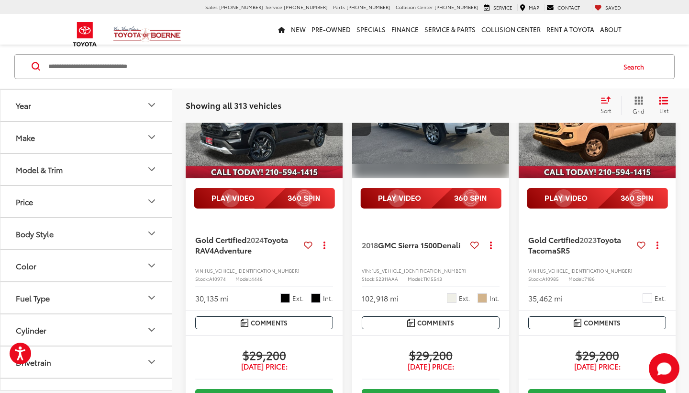
click at [497, 136] on button "Next image" at bounding box center [499, 119] width 19 height 34
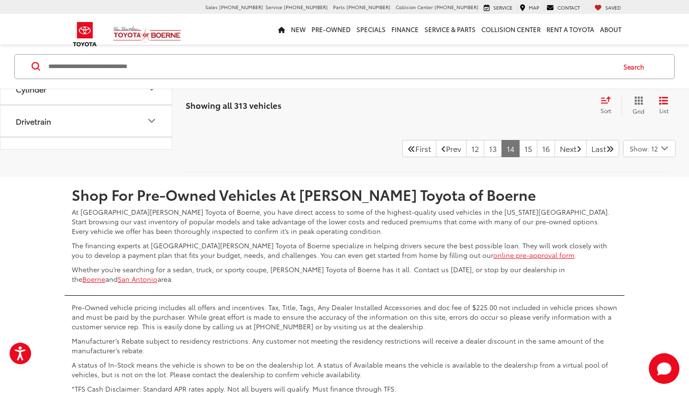
scroll to position [2180, 0]
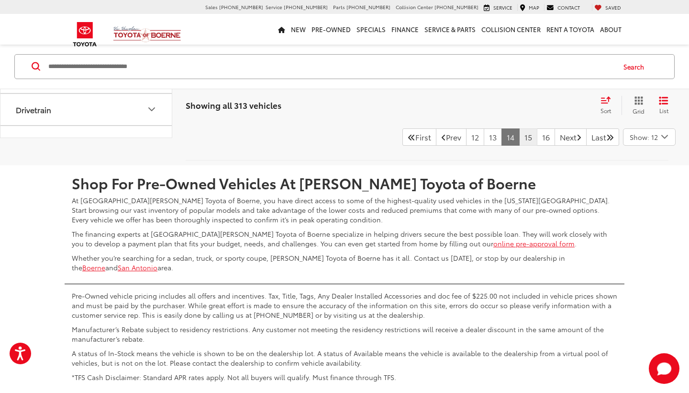
click at [519, 146] on link "15" at bounding box center [528, 136] width 18 height 17
click at [519, 146] on link "16" at bounding box center [528, 136] width 18 height 17
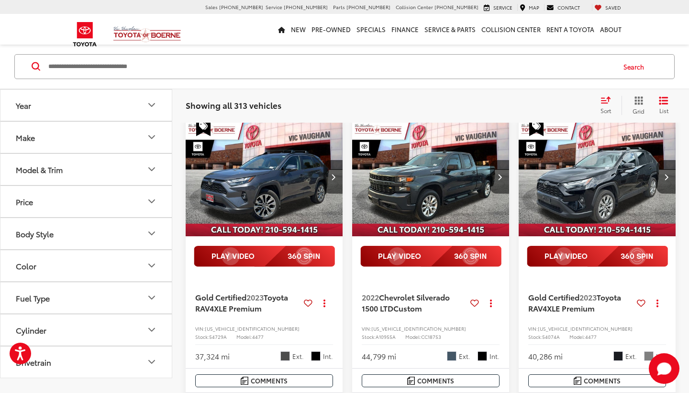
scroll to position [74, 0]
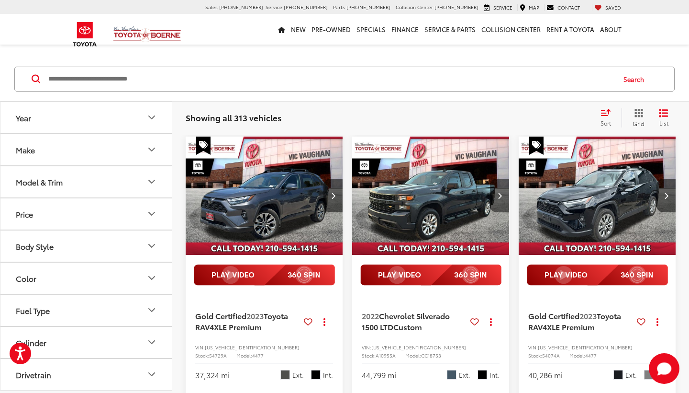
click at [497, 191] on button "Next image" at bounding box center [499, 196] width 19 height 34
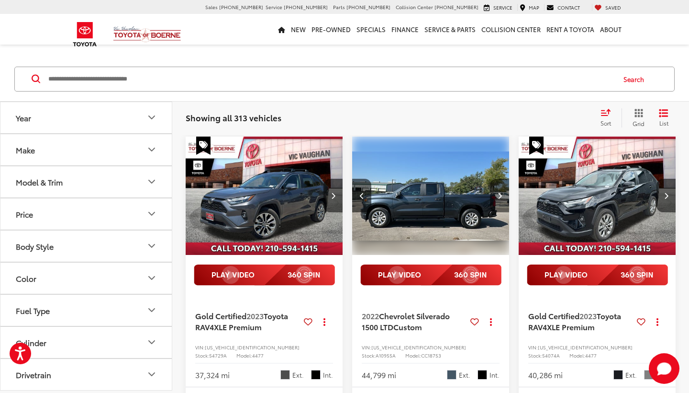
click at [497, 191] on button "Next image" at bounding box center [499, 196] width 19 height 34
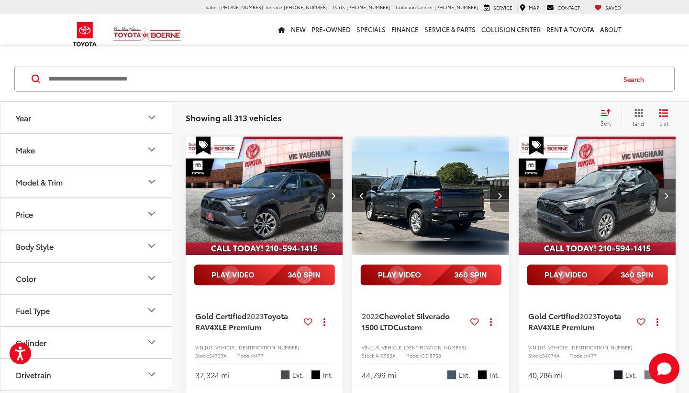
click at [497, 191] on button "Next image" at bounding box center [499, 196] width 19 height 34
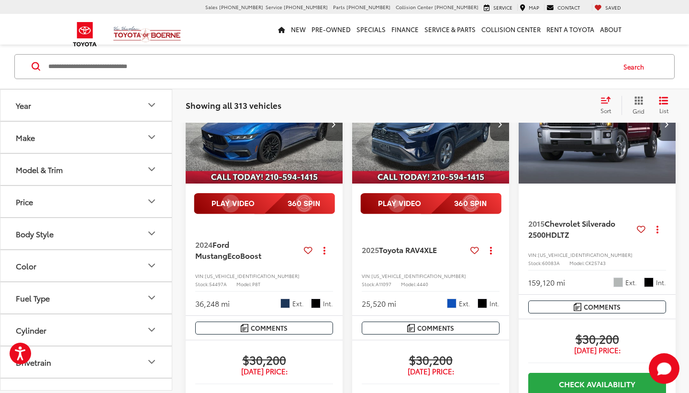
scroll to position [1186, 0]
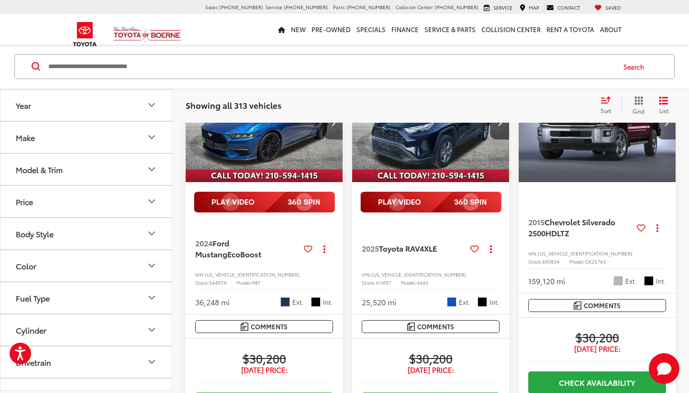
click at [333, 126] on icon "Next image" at bounding box center [333, 122] width 4 height 7
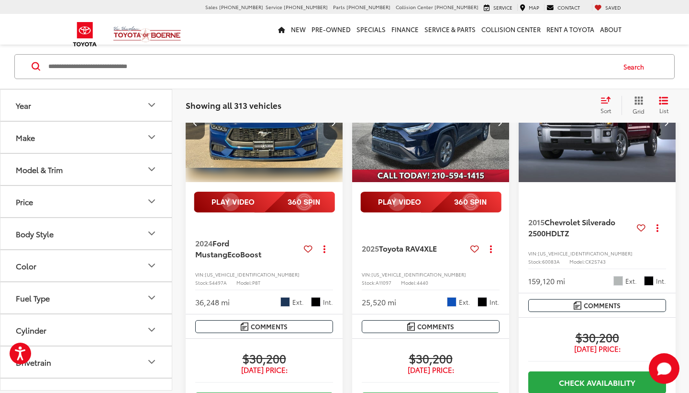
click at [333, 126] on icon "Next image" at bounding box center [333, 122] width 4 height 7
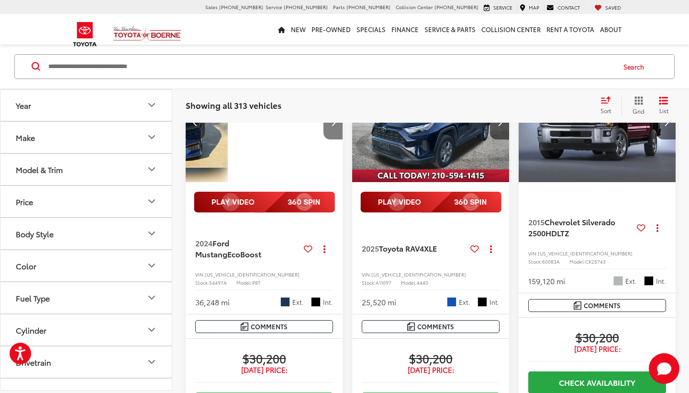
scroll to position [0, 317]
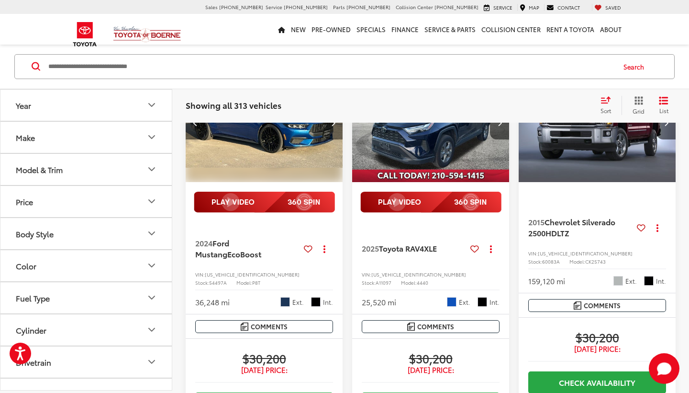
click at [333, 126] on icon "Next image" at bounding box center [333, 122] width 4 height 7
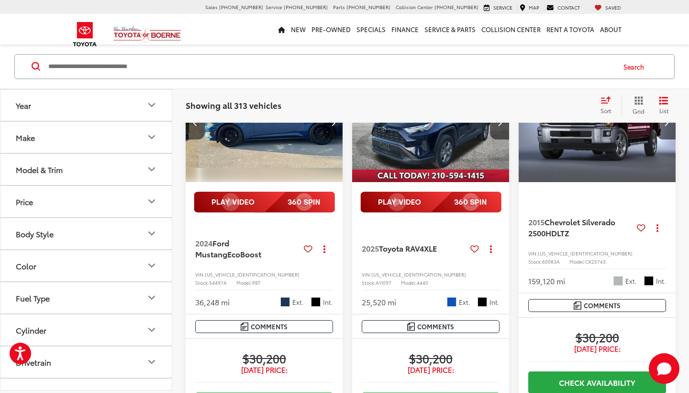
scroll to position [0, 475]
click at [333, 126] on icon "Next image" at bounding box center [333, 122] width 4 height 7
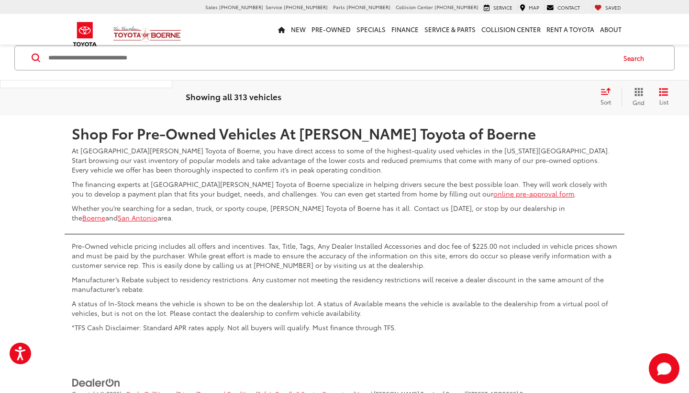
scroll to position [2235, 0]
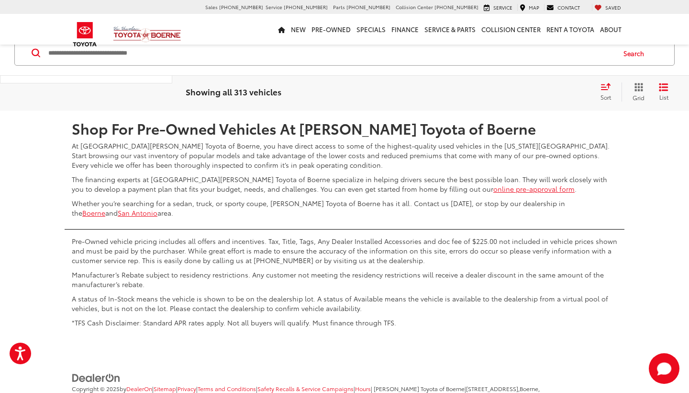
click at [519, 91] on link "17" at bounding box center [528, 82] width 18 height 17
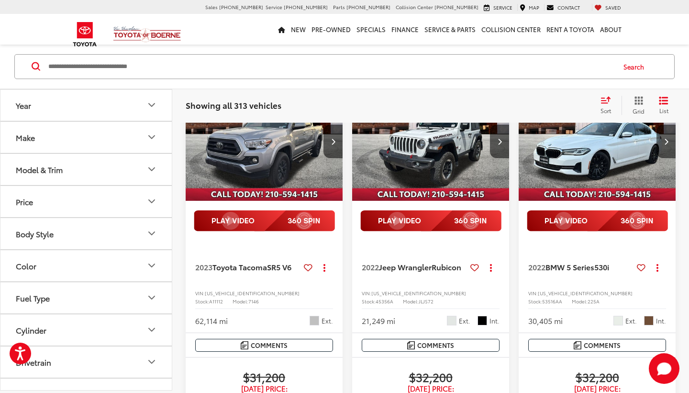
scroll to position [1163, 0]
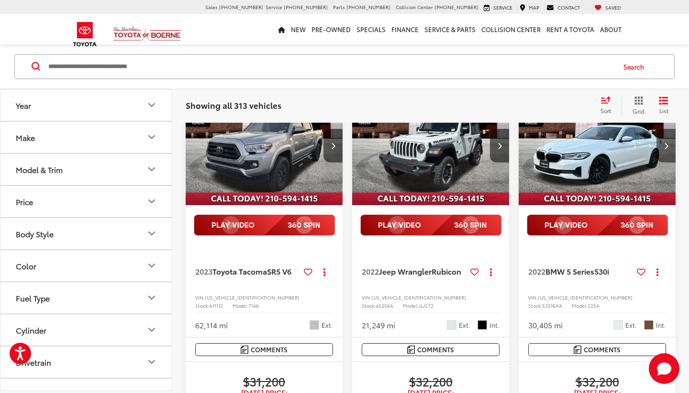
click at [608, 149] on icon "Next image" at bounding box center [666, 145] width 4 height 7
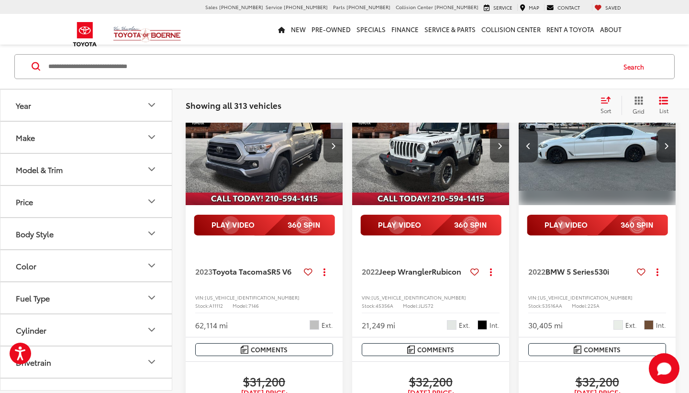
click at [608, 149] on icon "Next image" at bounding box center [666, 145] width 4 height 7
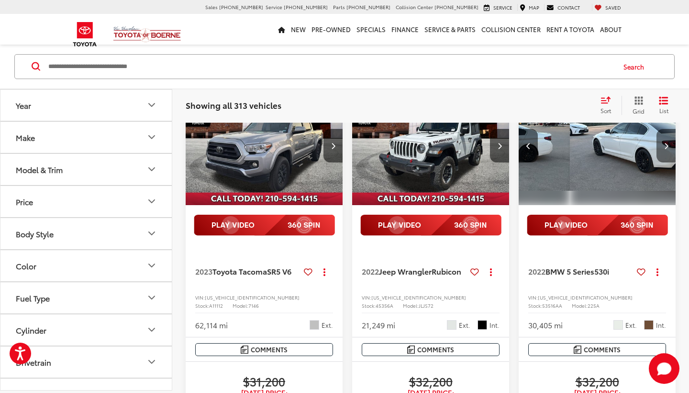
scroll to position [0, 317]
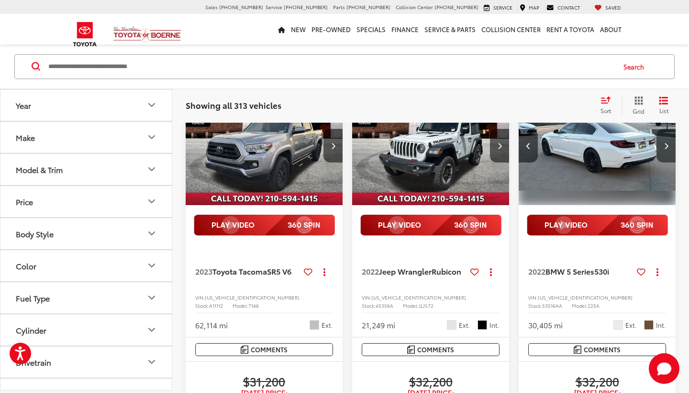
click at [608, 149] on icon "Next image" at bounding box center [666, 145] width 4 height 7
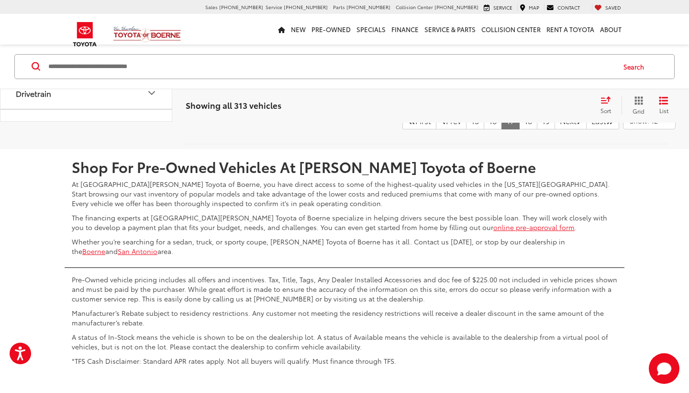
scroll to position [2201, 0]
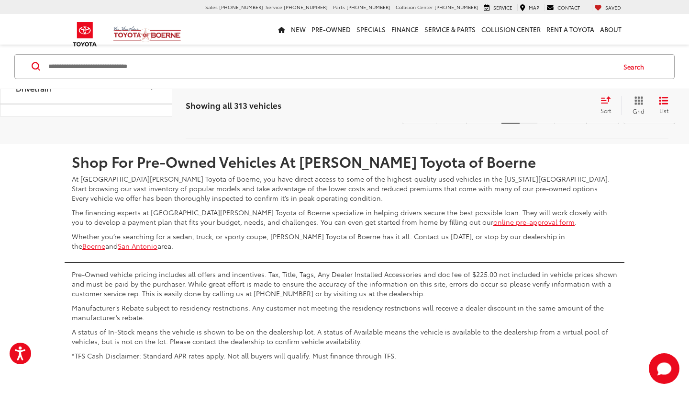
click at [519, 124] on link "18" at bounding box center [528, 115] width 18 height 17
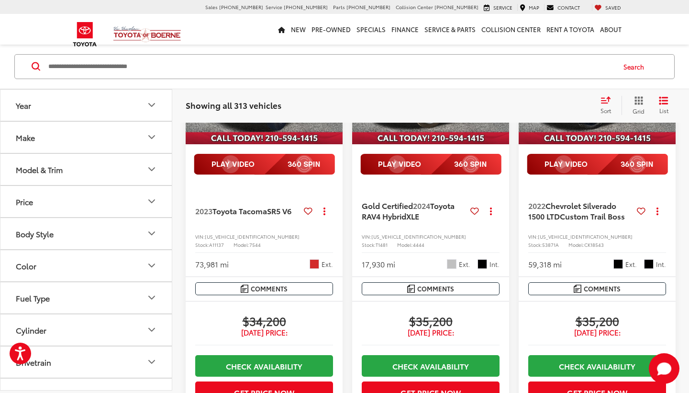
scroll to position [1741, 0]
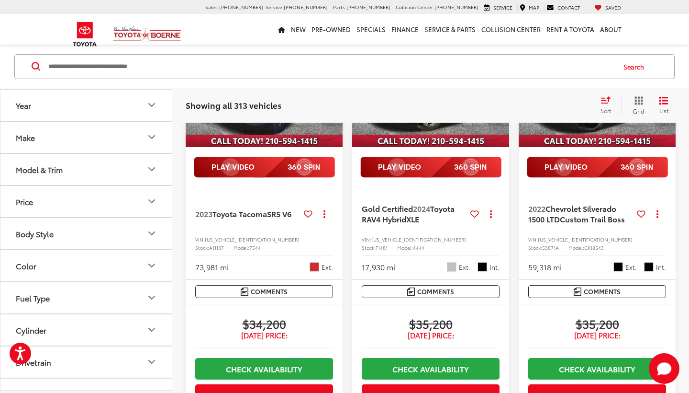
click at [608, 105] on button "Next image" at bounding box center [666, 88] width 19 height 34
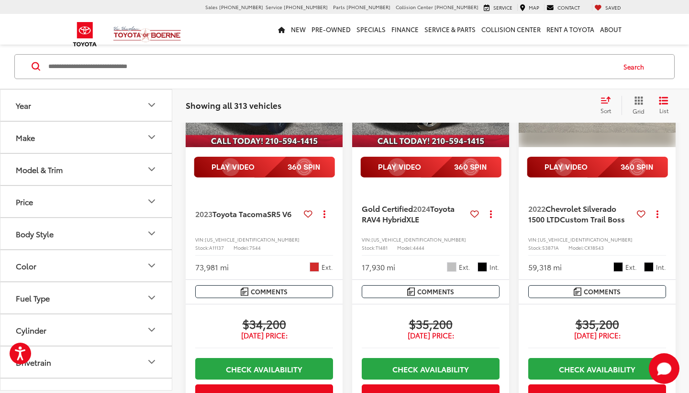
click at [608, 105] on button "Next image" at bounding box center [666, 88] width 19 height 34
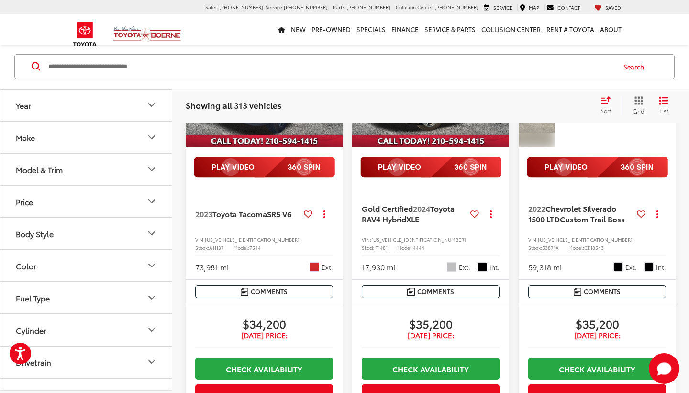
scroll to position [0, 317]
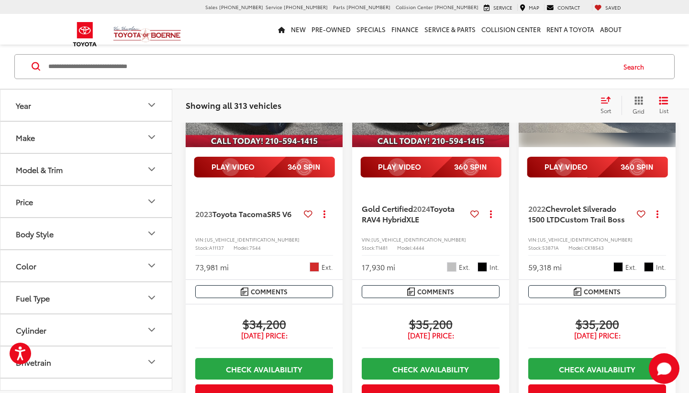
click at [608, 91] on icon "Next image" at bounding box center [666, 88] width 4 height 7
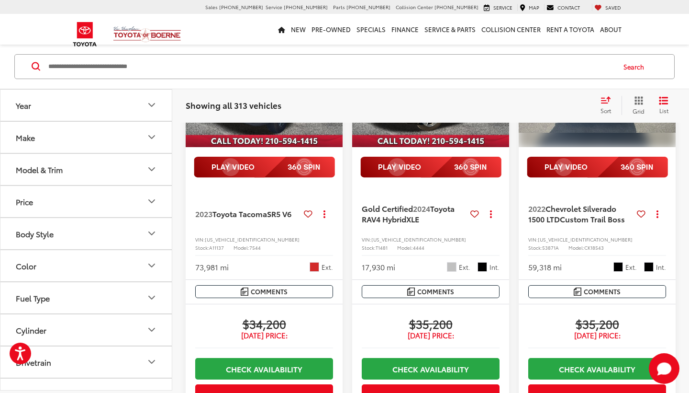
click at [608, 91] on icon "Next image" at bounding box center [666, 88] width 4 height 7
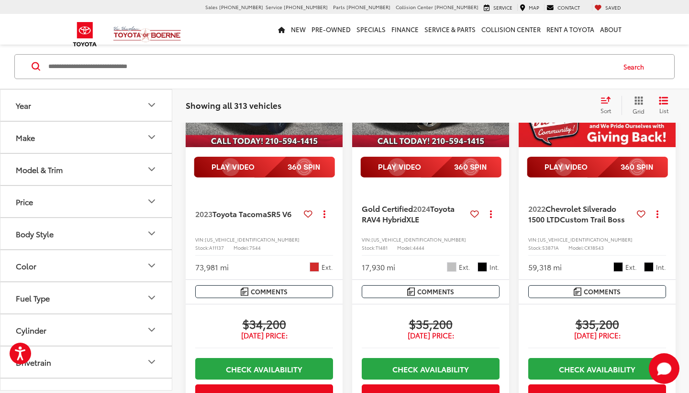
click at [608, 91] on icon "Next image" at bounding box center [666, 88] width 4 height 7
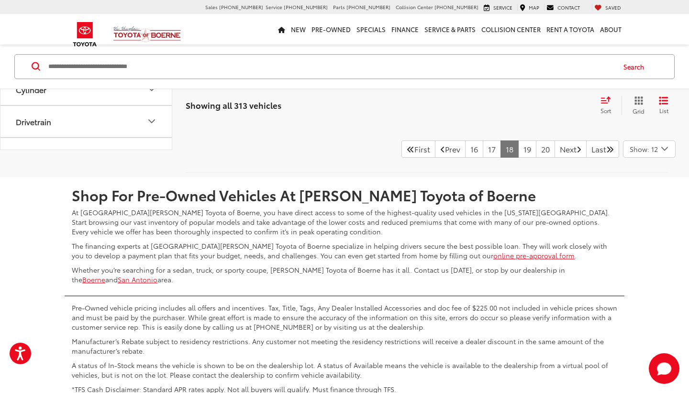
scroll to position [2179, 0]
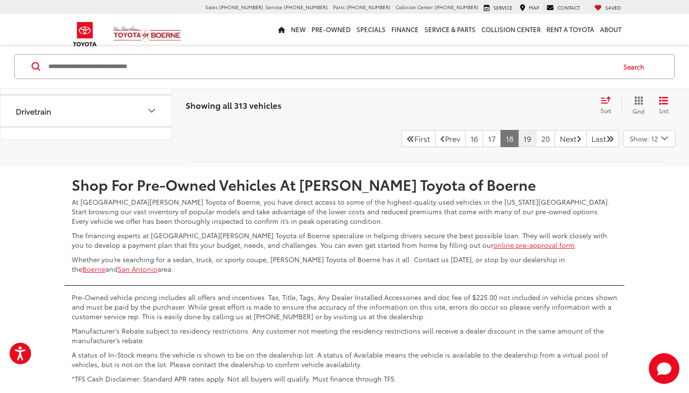
click at [518, 147] on link "19" at bounding box center [527, 138] width 18 height 17
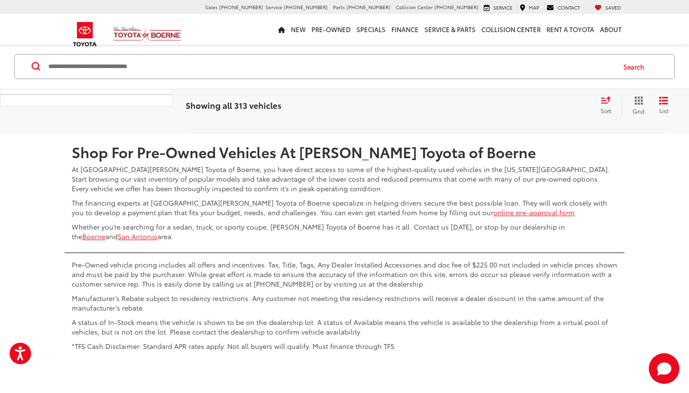
scroll to position [2227, 0]
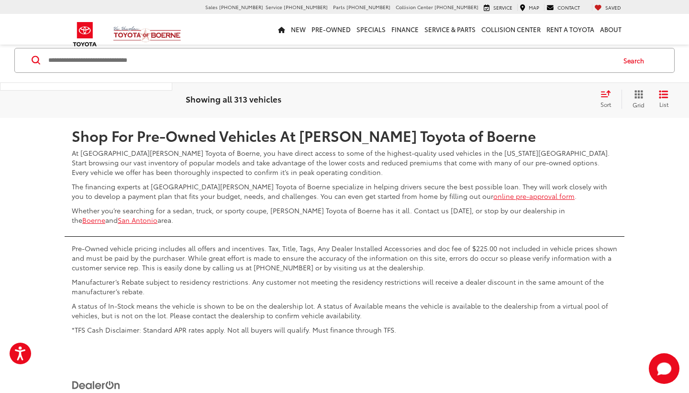
click at [518, 98] on link "20" at bounding box center [527, 89] width 19 height 17
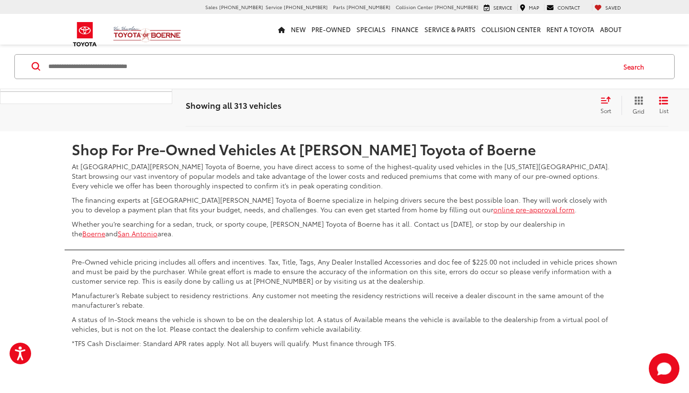
scroll to position [2214, 0]
click at [518, 111] on link "21" at bounding box center [527, 102] width 18 height 17
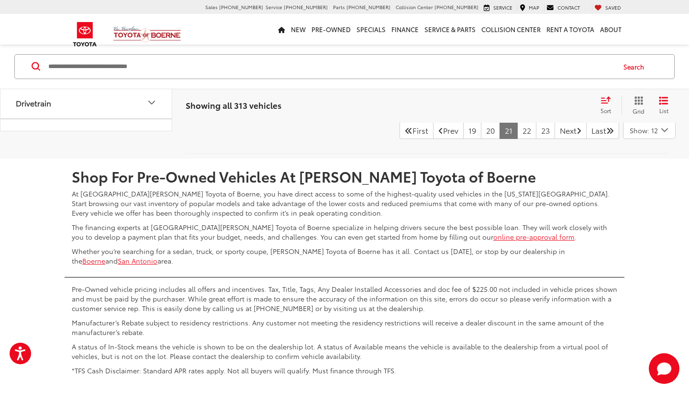
scroll to position [2190, 0]
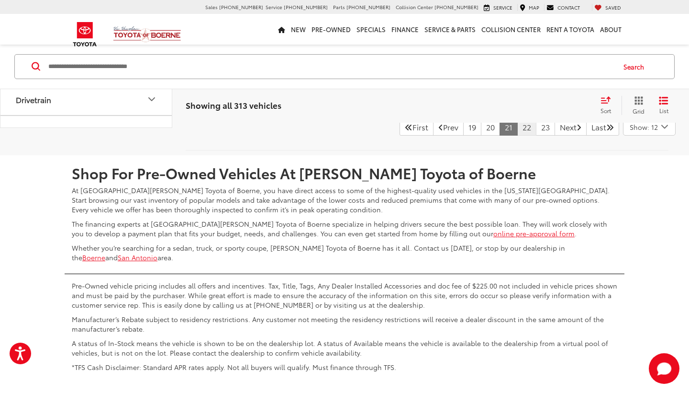
click at [517, 135] on link "22" at bounding box center [526, 126] width 19 height 17
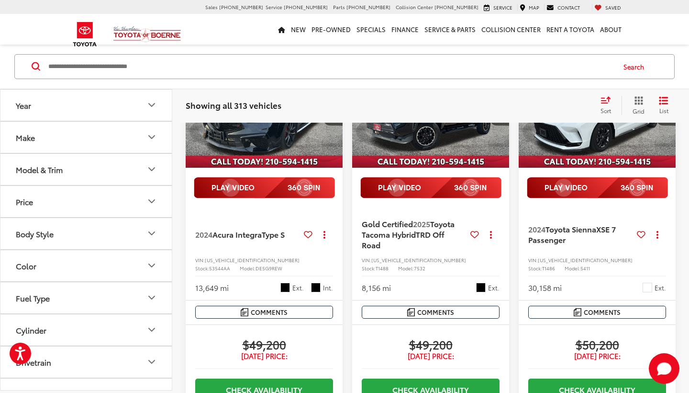
scroll to position [1718, 0]
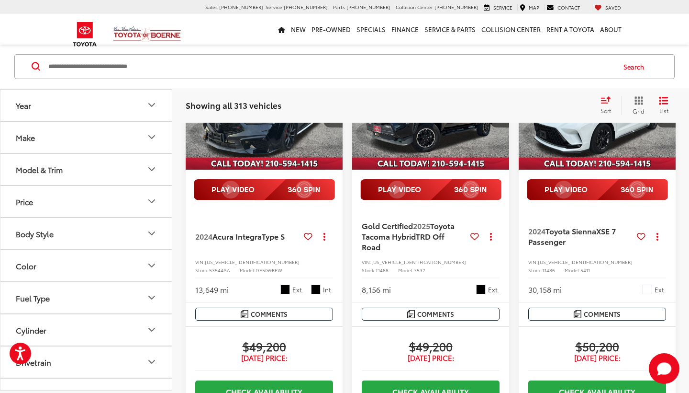
click at [333, 114] on icon "Next image" at bounding box center [333, 110] width 4 height 7
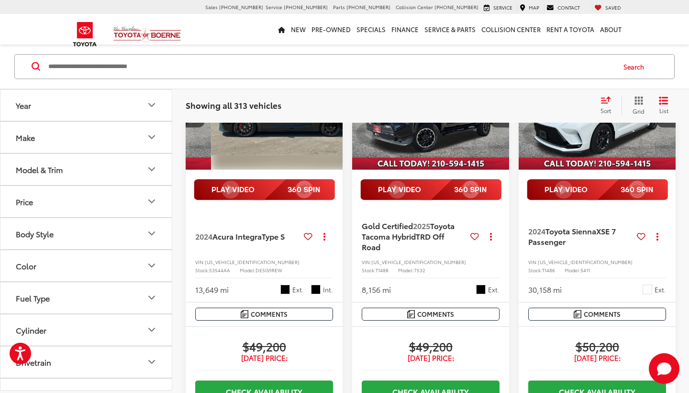
scroll to position [0, 158]
click at [333, 114] on icon "Next image" at bounding box center [333, 110] width 4 height 7
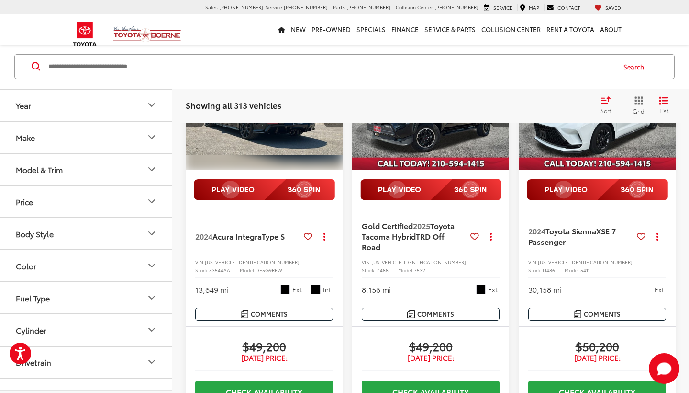
click at [333, 114] on icon "Next image" at bounding box center [333, 110] width 4 height 7
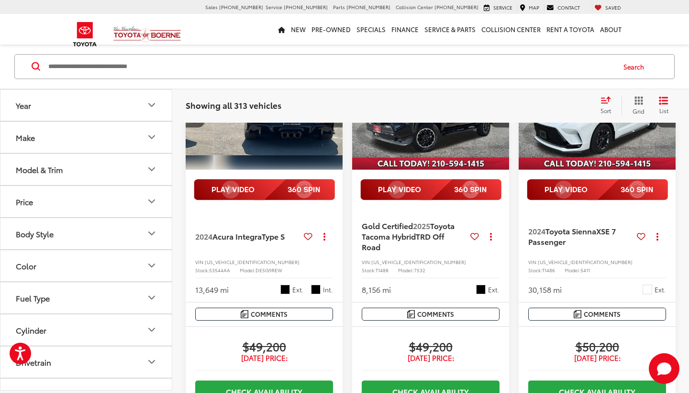
scroll to position [0, 475]
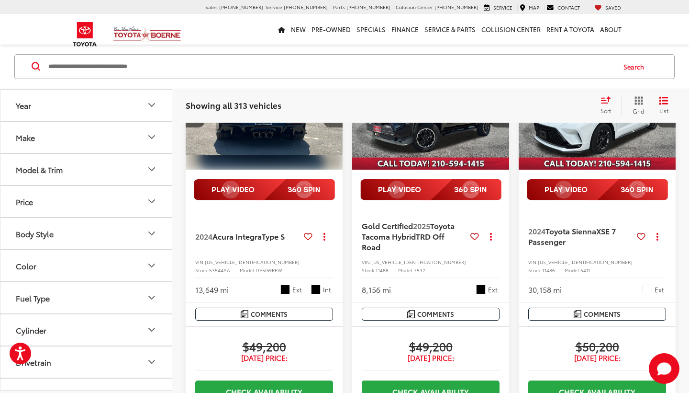
click at [333, 114] on icon "Next image" at bounding box center [333, 110] width 4 height 7
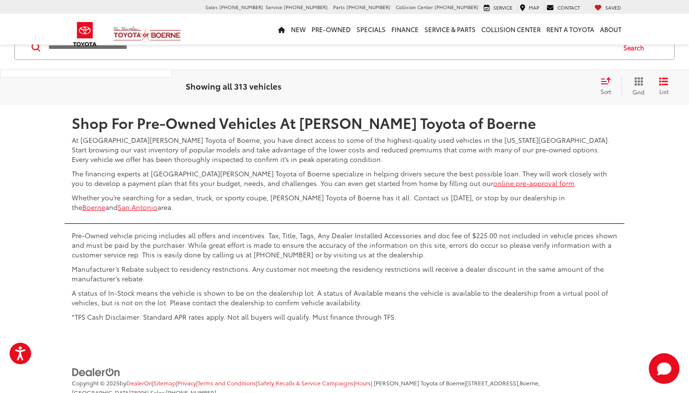
scroll to position [2227, 0]
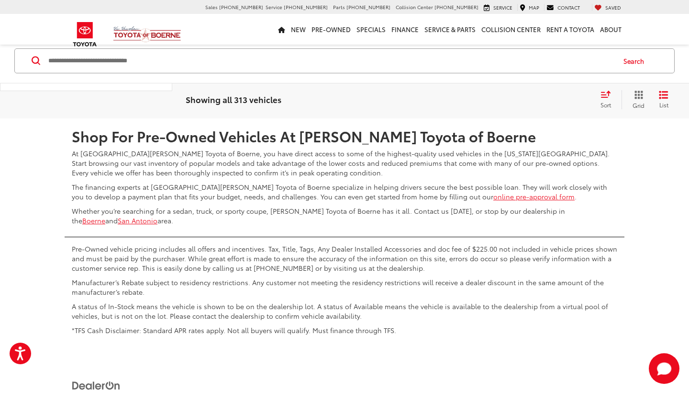
click at [517, 99] on link "23" at bounding box center [526, 89] width 19 height 17
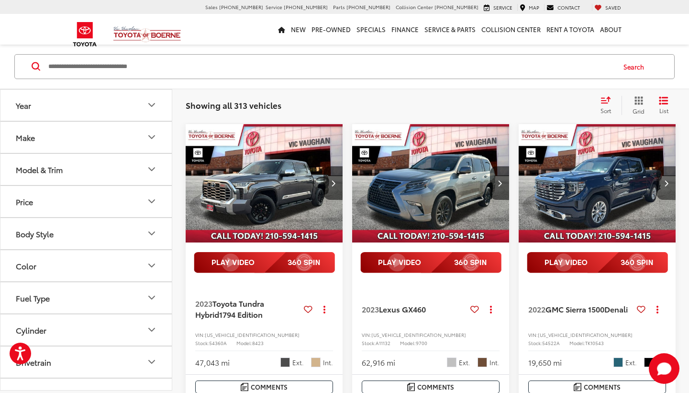
click at [608, 181] on icon "Next image" at bounding box center [666, 183] width 4 height 7
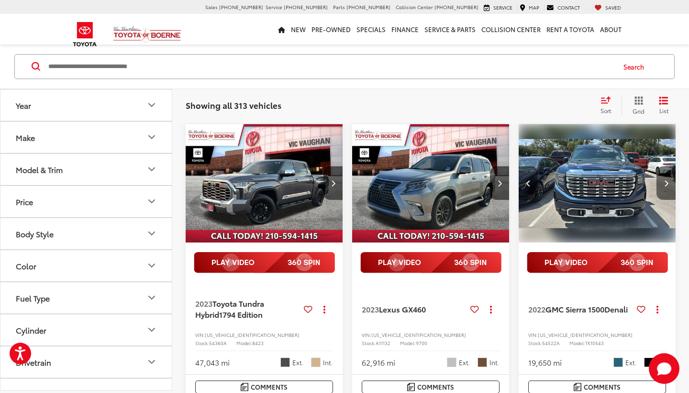
click at [608, 181] on icon "Next image" at bounding box center [666, 183] width 4 height 7
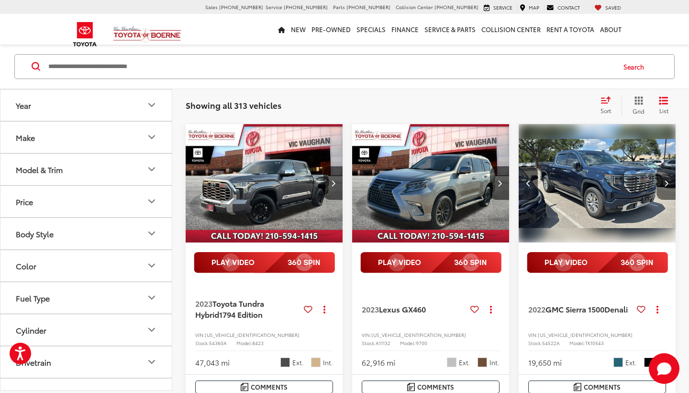
click at [608, 181] on icon "Next image" at bounding box center [666, 183] width 4 height 7
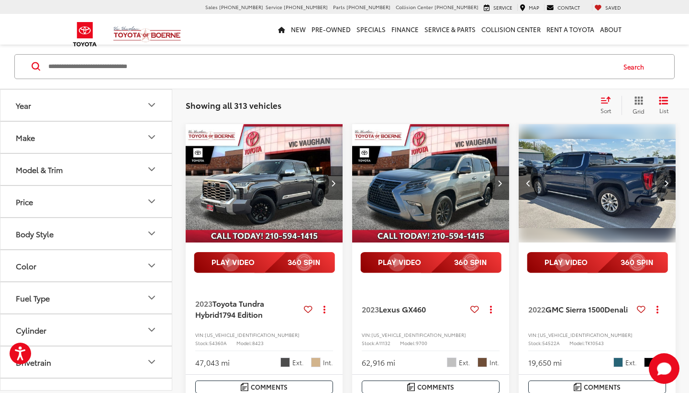
click at [608, 181] on icon "Next image" at bounding box center [666, 183] width 4 height 7
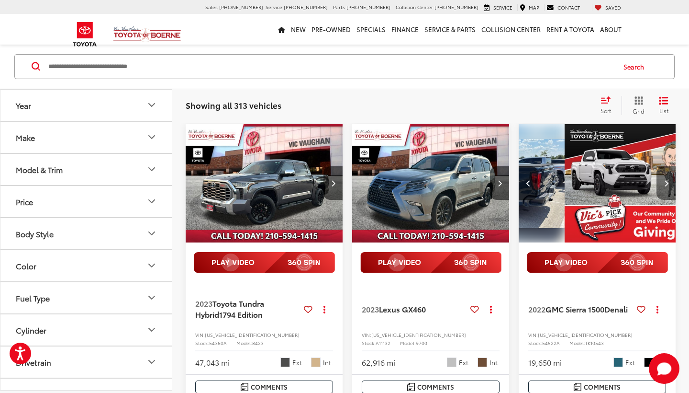
scroll to position [0, 634]
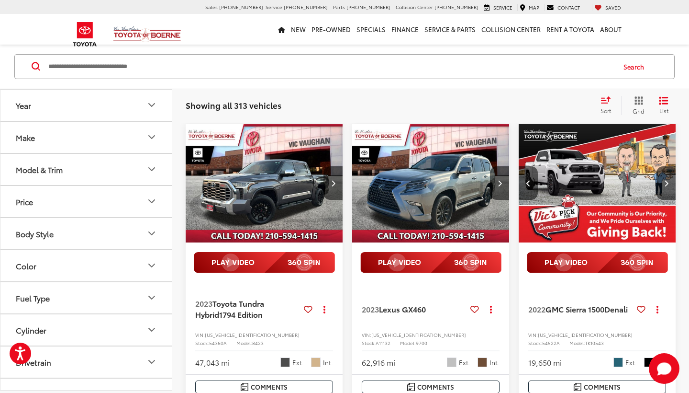
click at [603, 170] on img "2022 GMC Sierra 1500 Denali 4" at bounding box center [597, 183] width 158 height 119
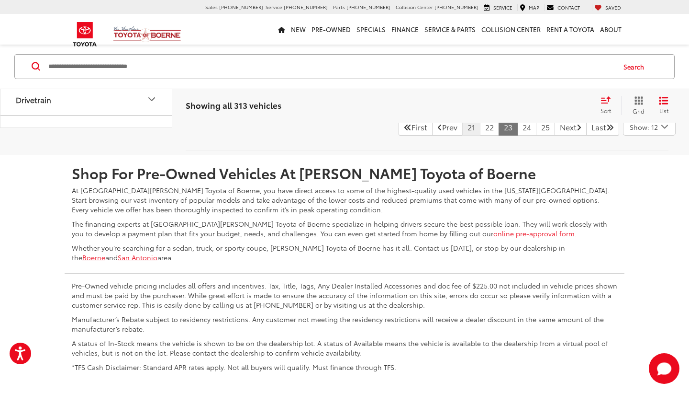
scroll to position [2189, 0]
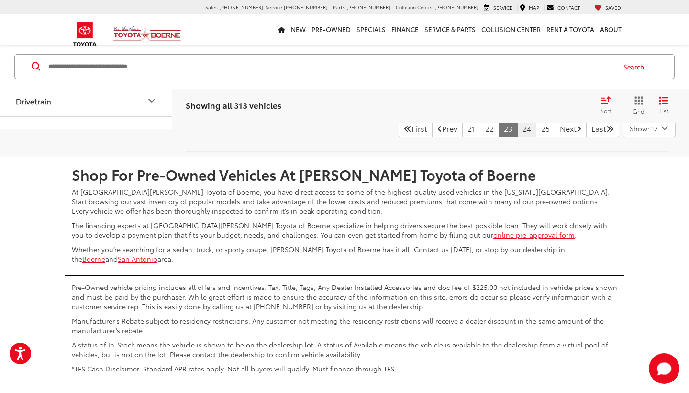
click at [517, 137] on link "24" at bounding box center [526, 128] width 19 height 17
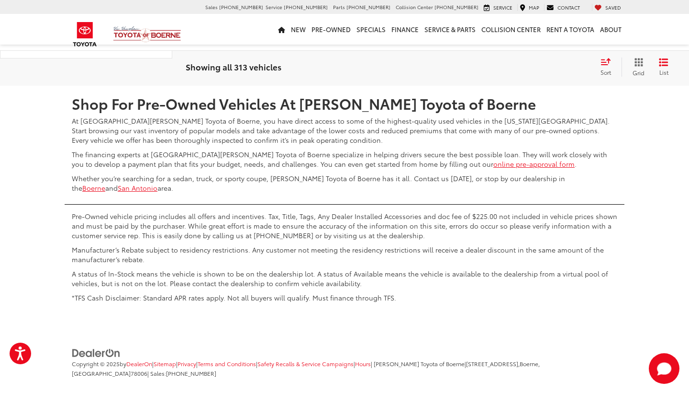
scroll to position [2313, 0]
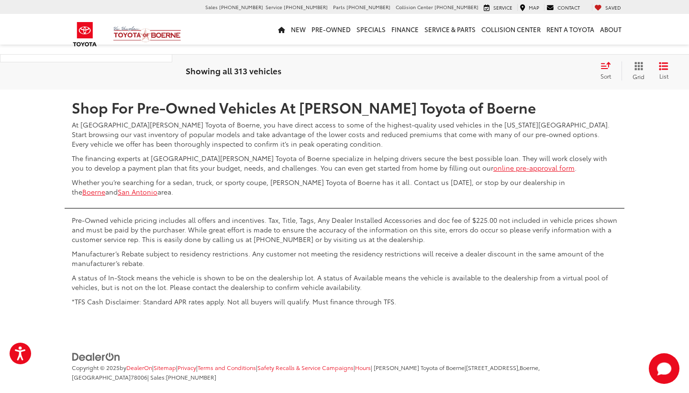
click at [517, 70] on link "25" at bounding box center [526, 61] width 19 height 17
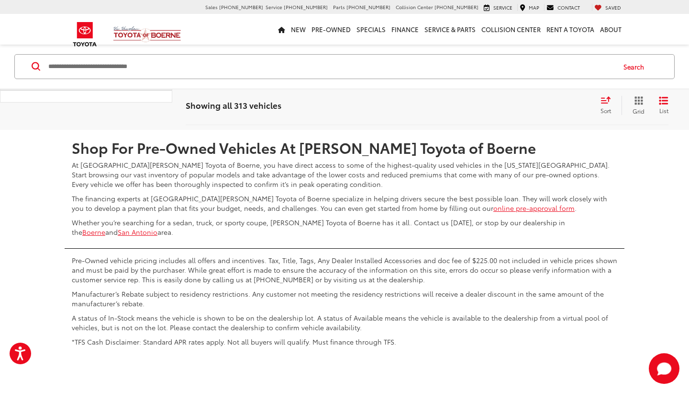
scroll to position [2284, 0]
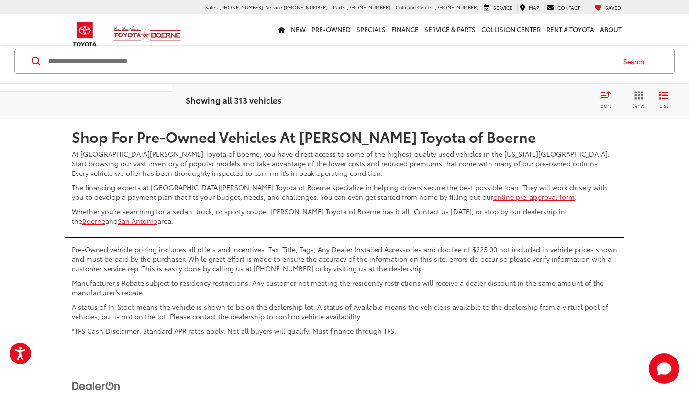
click at [517, 99] on link "26" at bounding box center [526, 90] width 19 height 17
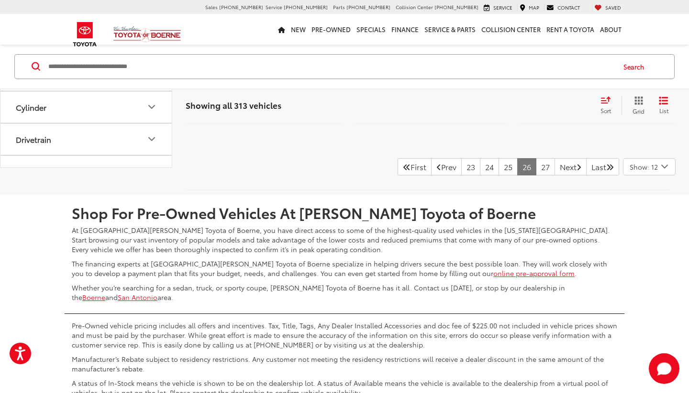
scroll to position [2146, 0]
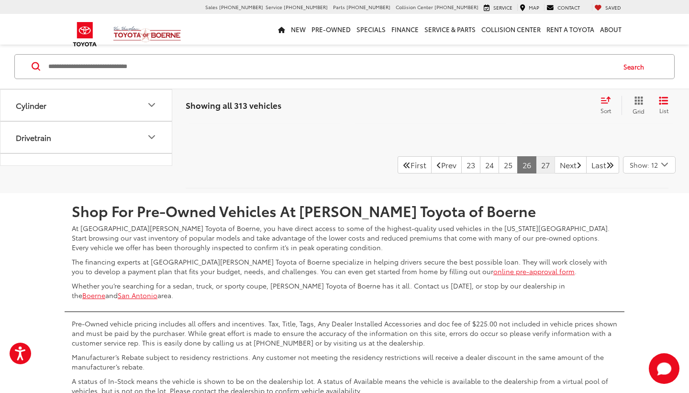
click at [536, 173] on link "27" at bounding box center [545, 164] width 19 height 17
